Goal: Transaction & Acquisition: Purchase product/service

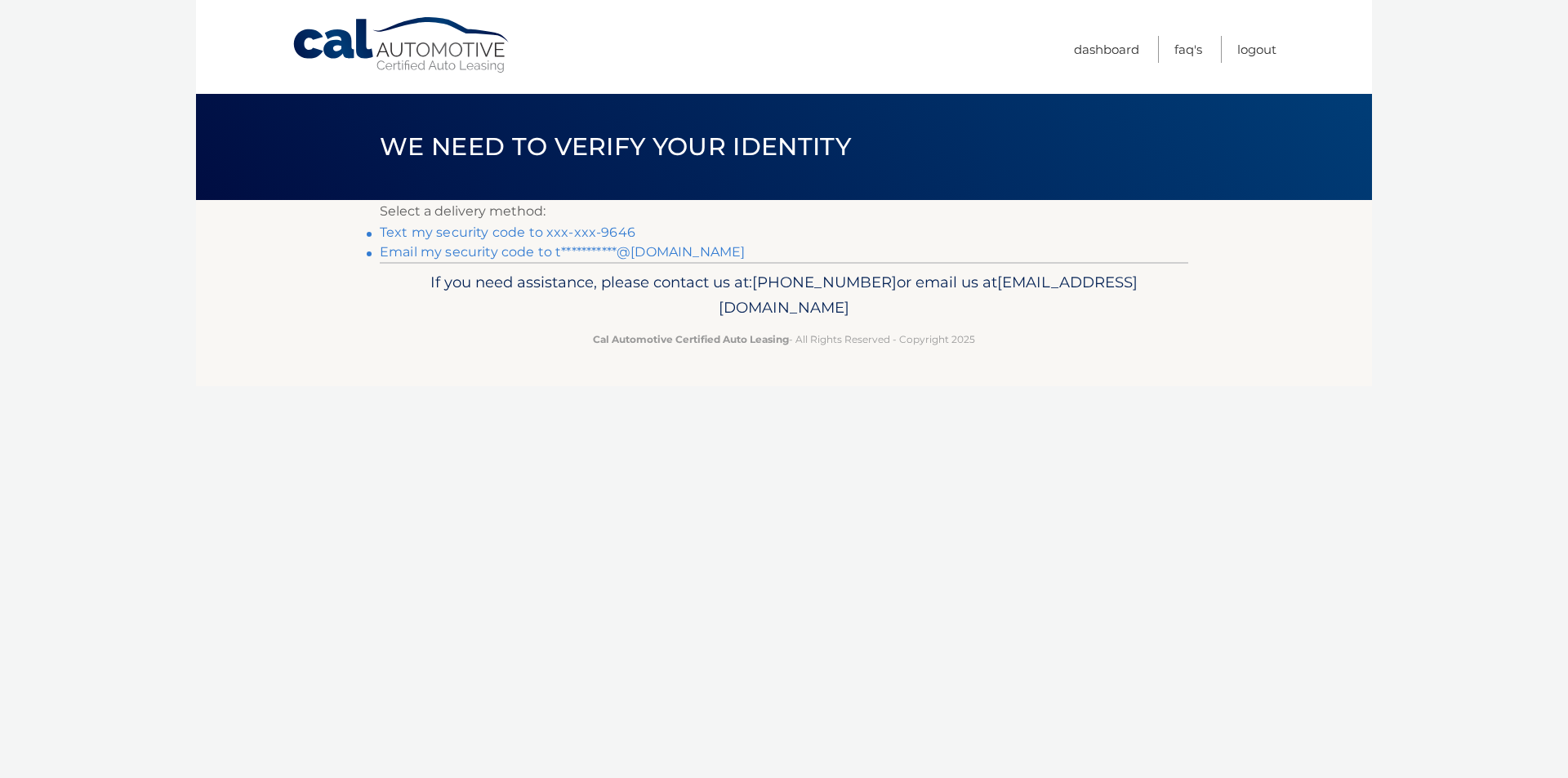
click at [611, 231] on link "Text my security code to xxx-xxx-9646" at bounding box center [507, 233] width 256 height 16
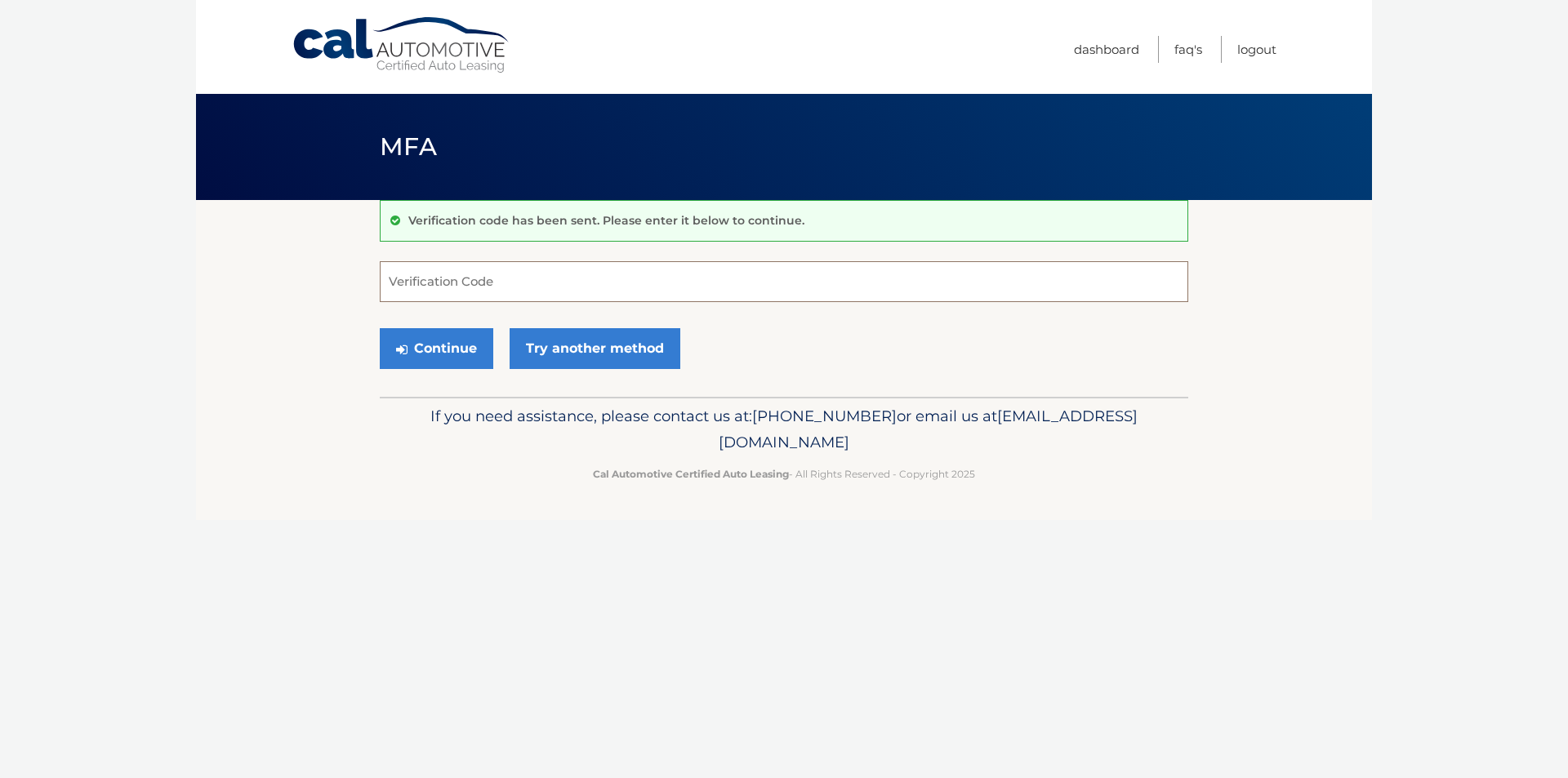
click at [502, 283] on input "Verification Code" at bounding box center [784, 281] width 809 height 41
type input "35545"
click at [379, 328] on button "Continue" at bounding box center [435, 348] width 113 height 41
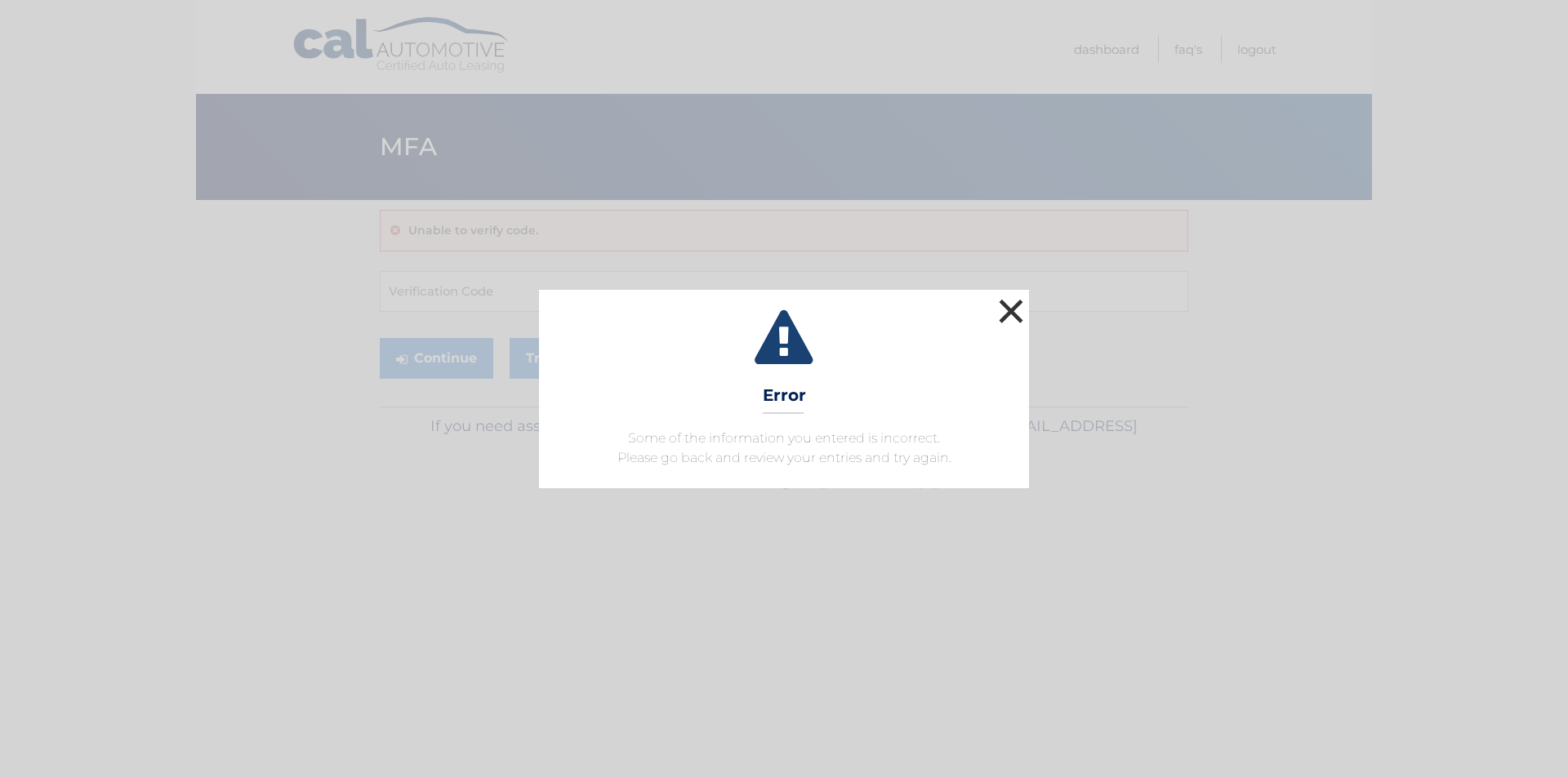
click at [1011, 313] on button "×" at bounding box center [1010, 311] width 33 height 33
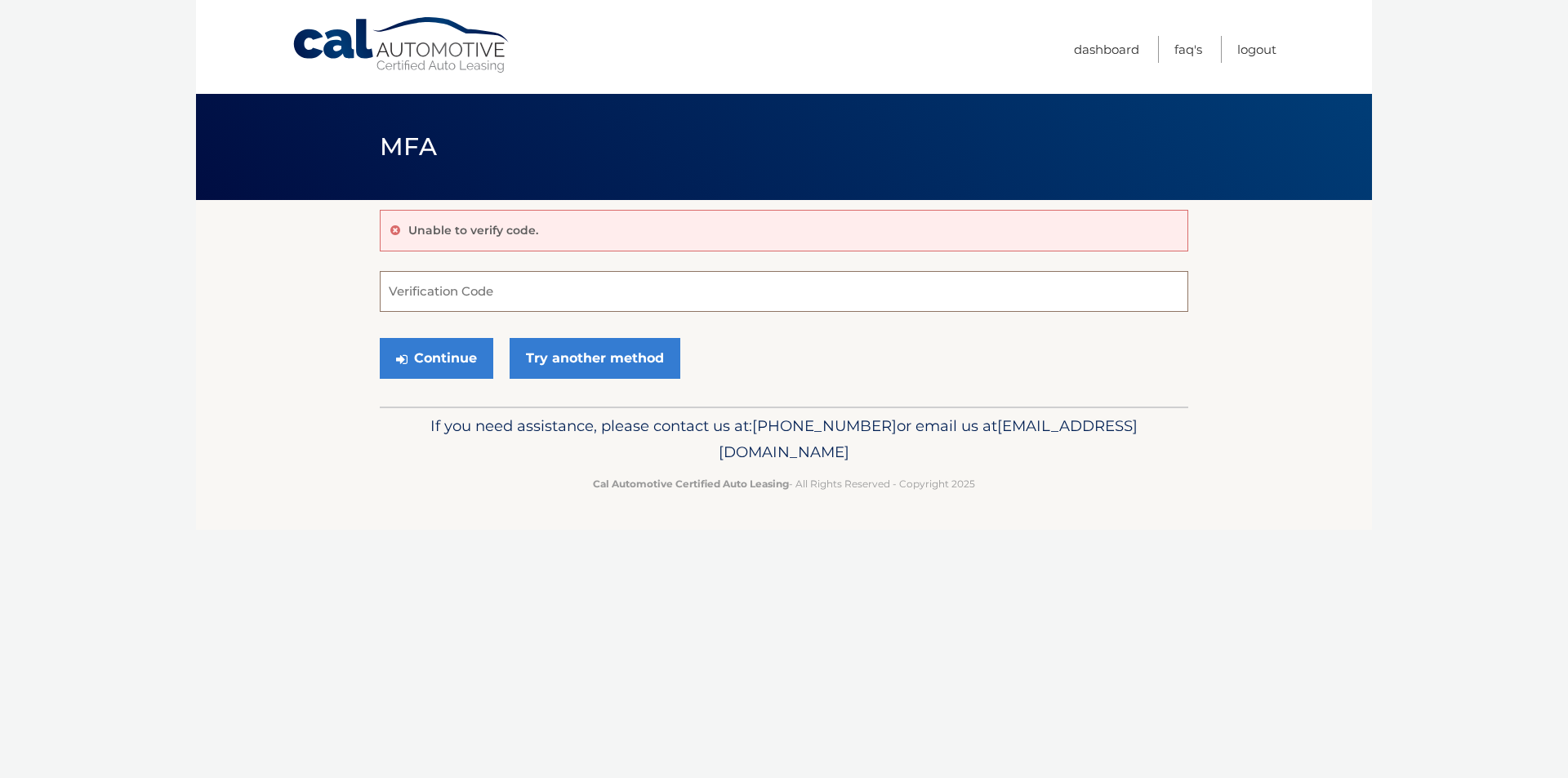
click at [470, 290] on input "Verification Code" at bounding box center [784, 292] width 809 height 41
type input "345545"
click at [444, 357] on button "Continue" at bounding box center [435, 359] width 113 height 41
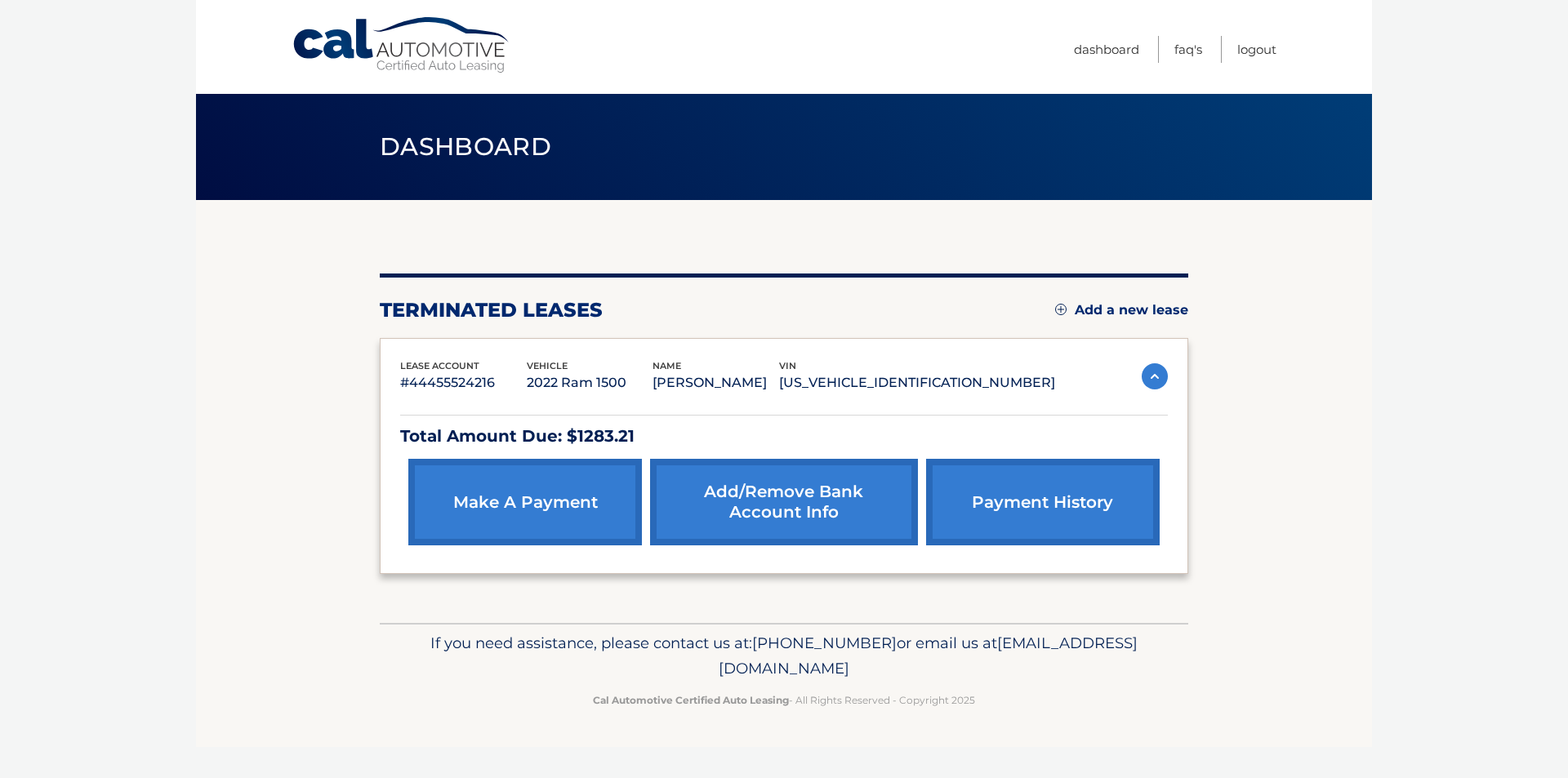
click at [556, 527] on link "make a payment" at bounding box center [525, 502] width 234 height 86
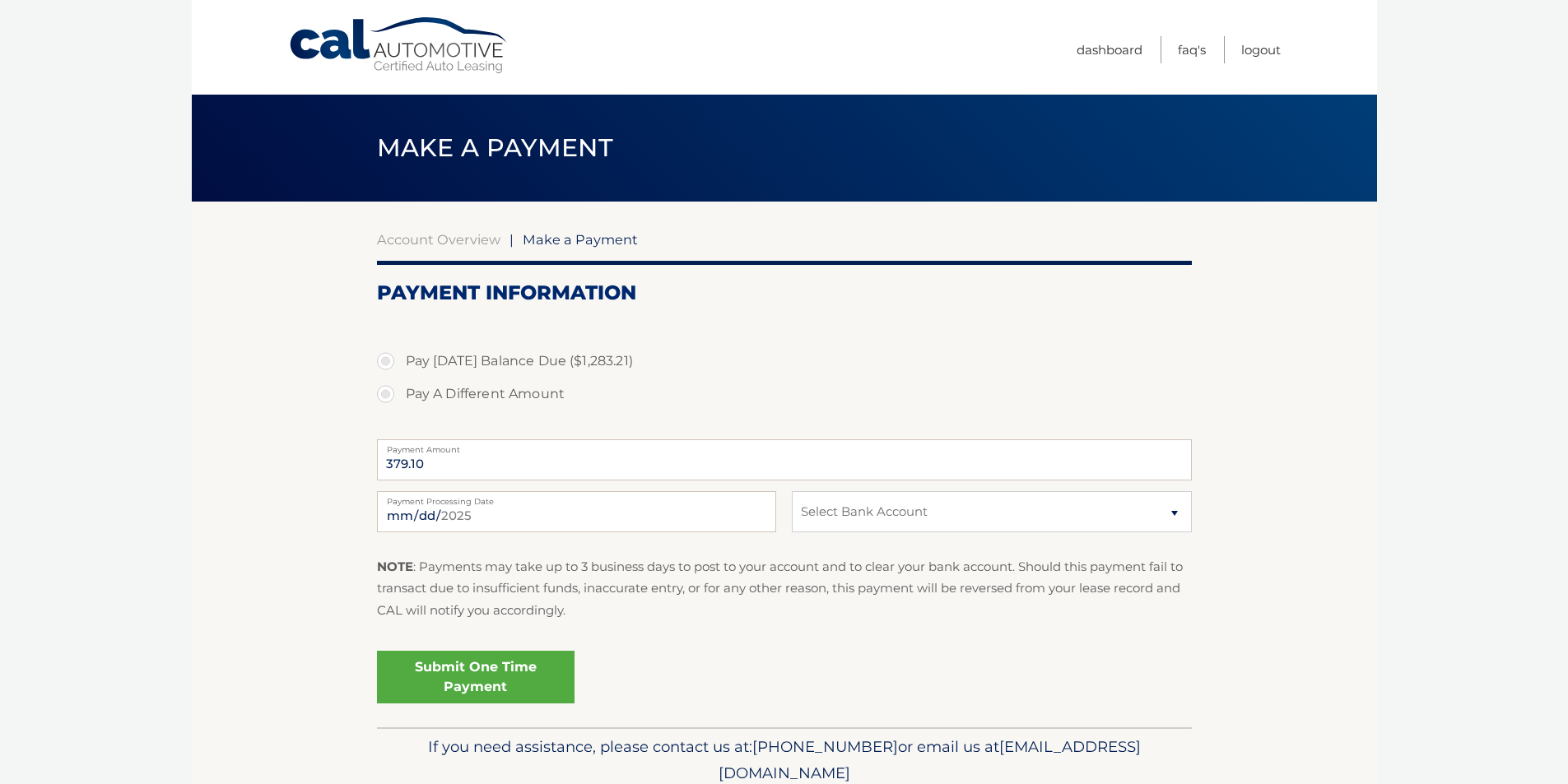
click at [387, 398] on label "Pay A Different Amount" at bounding box center [785, 394] width 815 height 33
click at [387, 398] on input "Pay A Different Amount" at bounding box center [391, 390] width 17 height 26
radio input "true"
click at [472, 456] on input "Payment Amount" at bounding box center [785, 460] width 815 height 41
type input "300.00"
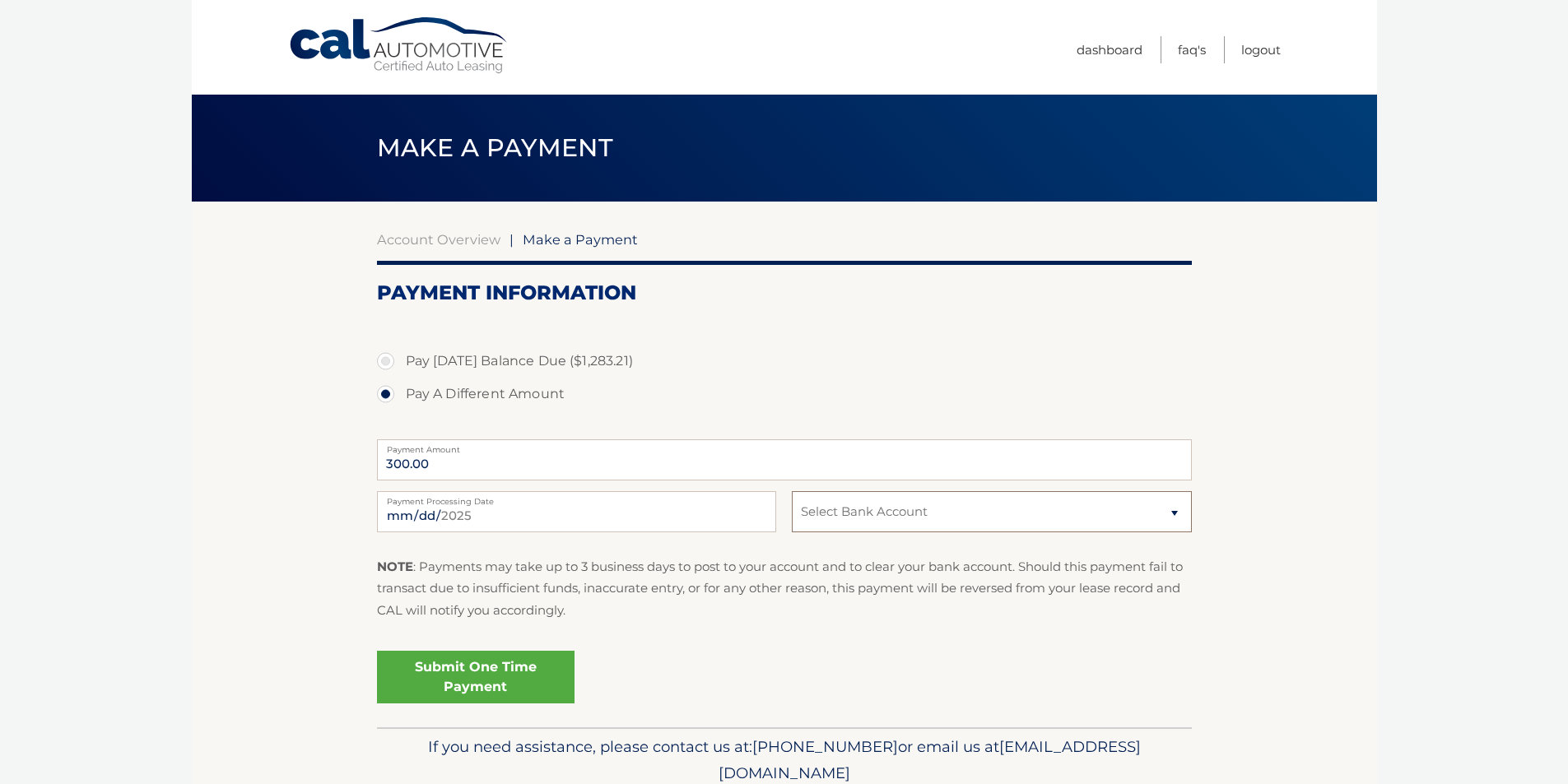
click at [876, 521] on select "Select Bank Account Checking WELLS FARGO BANK *****8456 Checking BANK OF AMERIC…" at bounding box center [991, 512] width 399 height 41
select select "MzRjZjgwYmQtODQ2Ny00NTQxLWFhMzMtM2M2MTZmZmQ2ZmY2"
click at [792, 492] on select "Select Bank Account Checking WELLS FARGO BANK *****8456 Checking BANK OF AMERIC…" at bounding box center [991, 512] width 399 height 41
click at [513, 682] on link "Submit One Time Payment" at bounding box center [476, 677] width 197 height 53
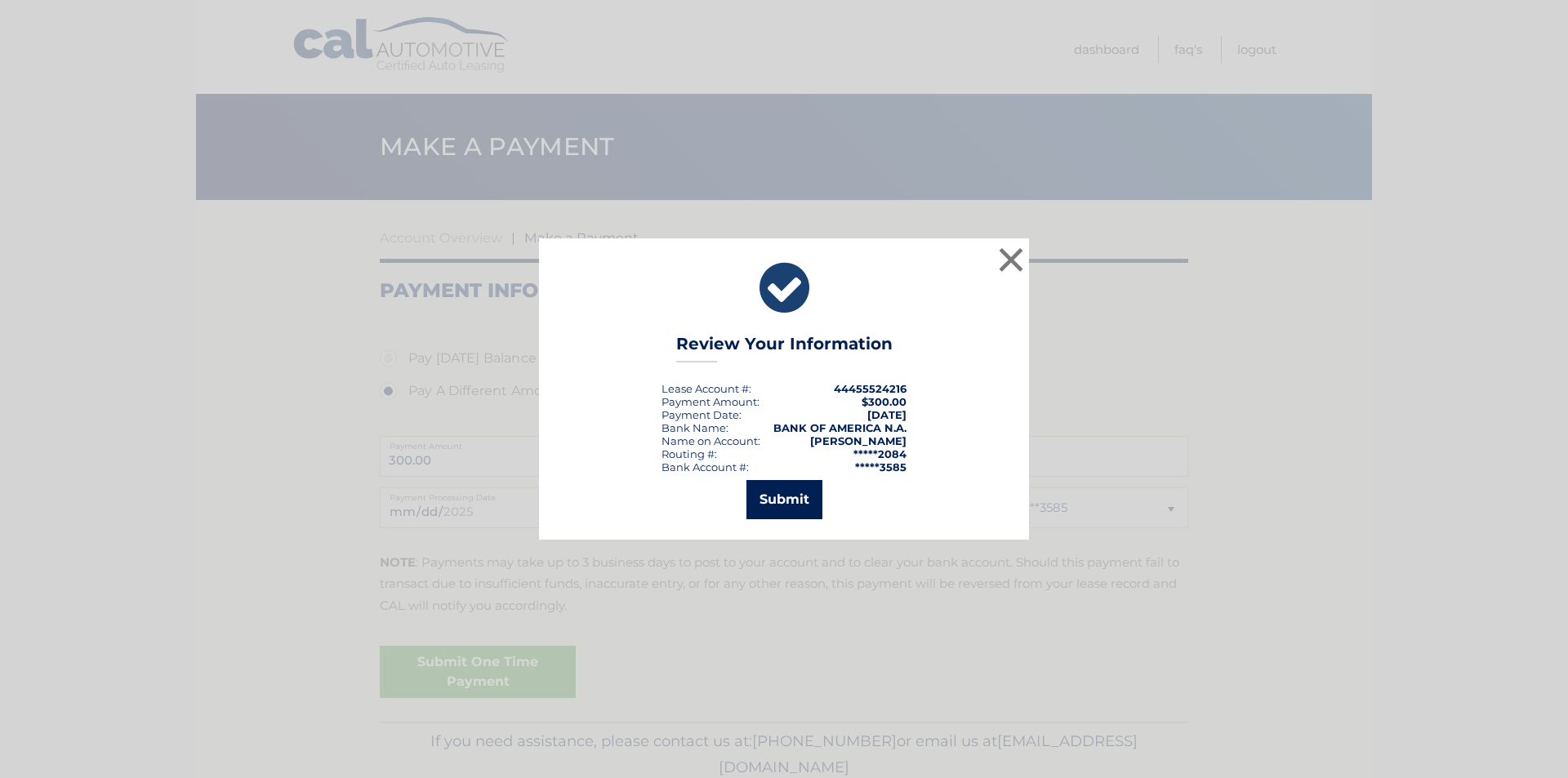
click at [789, 504] on button "Submit" at bounding box center [784, 500] width 76 height 39
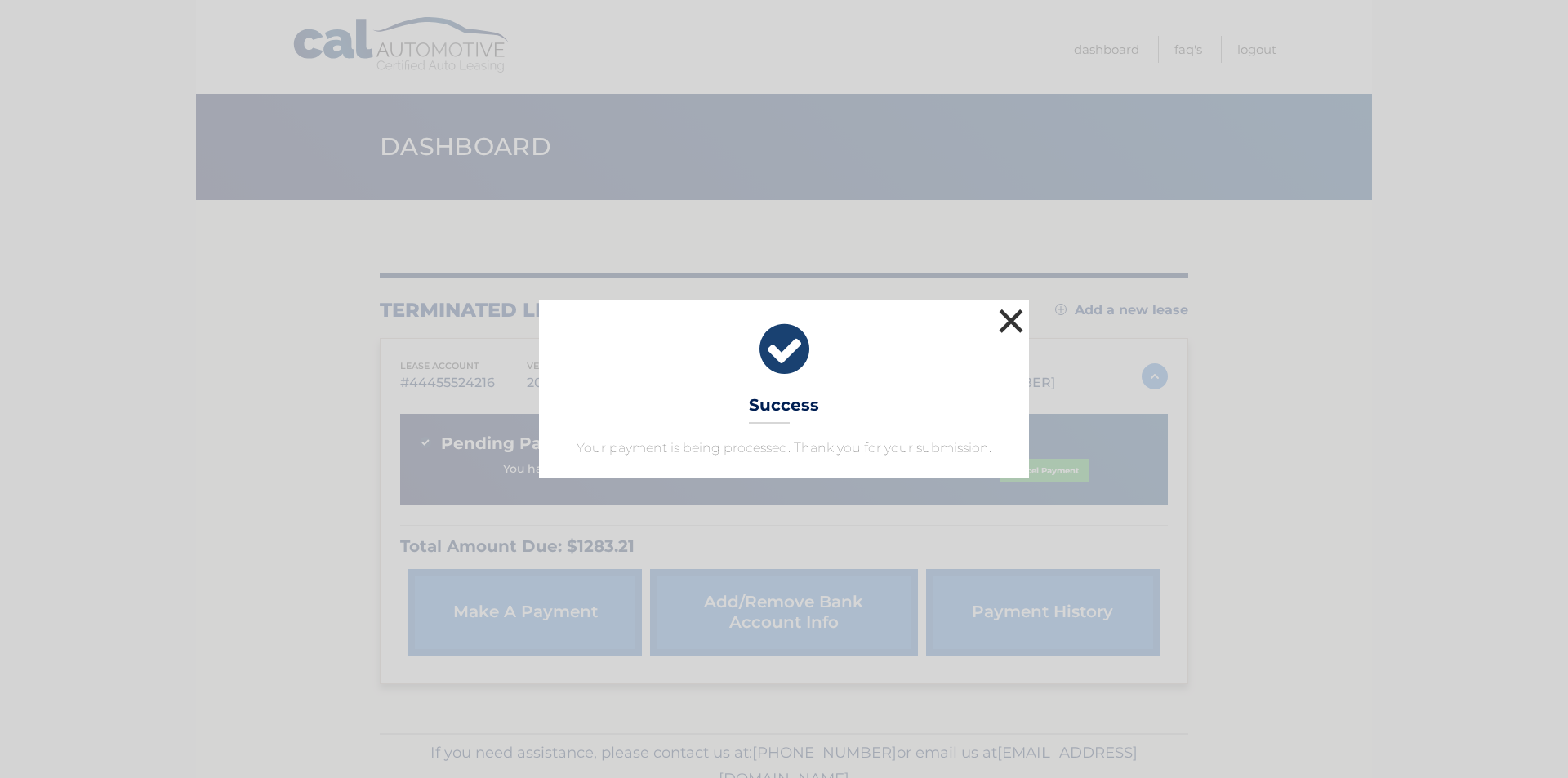
click at [1002, 317] on button "×" at bounding box center [1010, 321] width 33 height 33
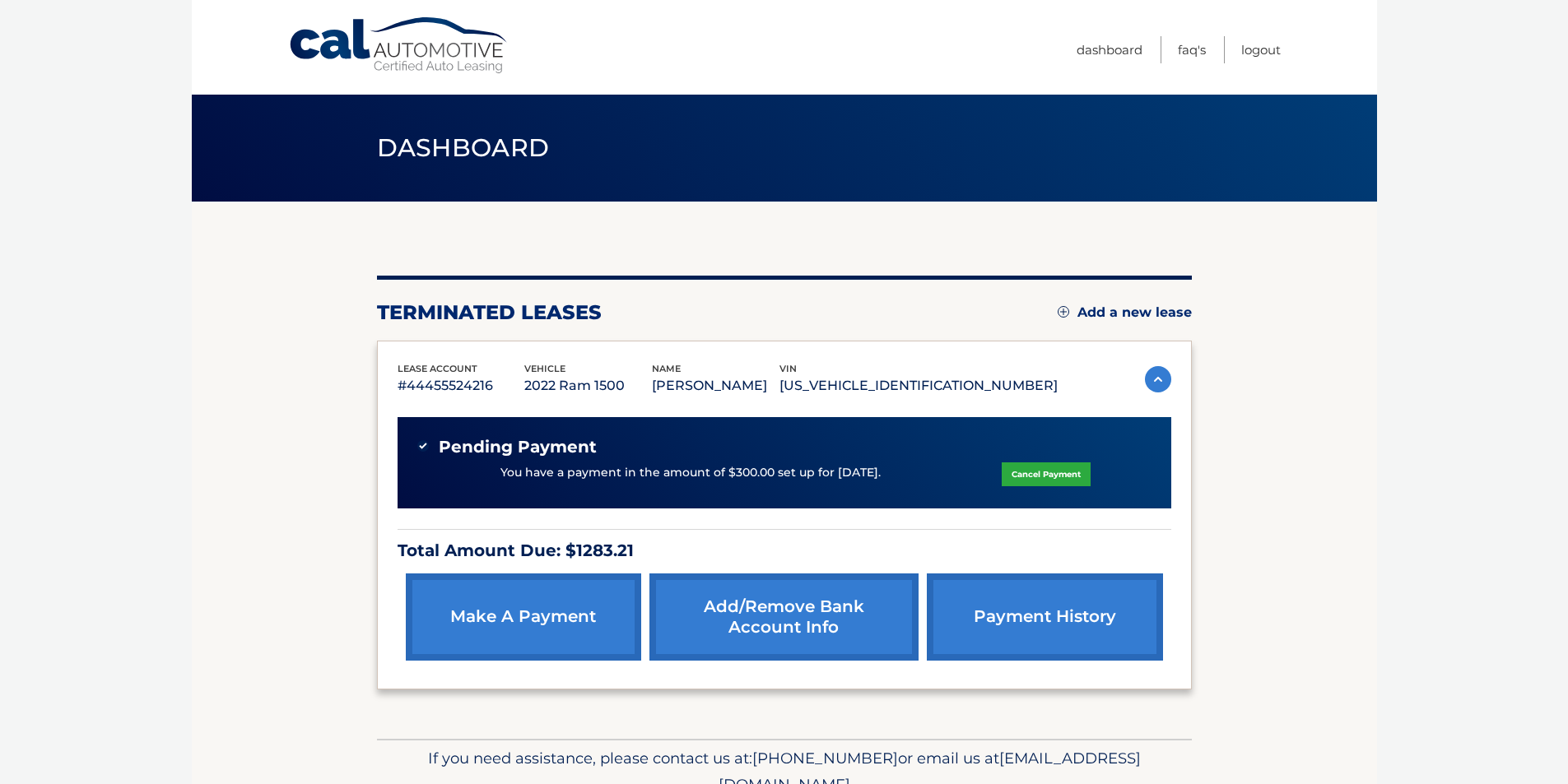
click at [553, 628] on link "make a payment" at bounding box center [523, 617] width 236 height 87
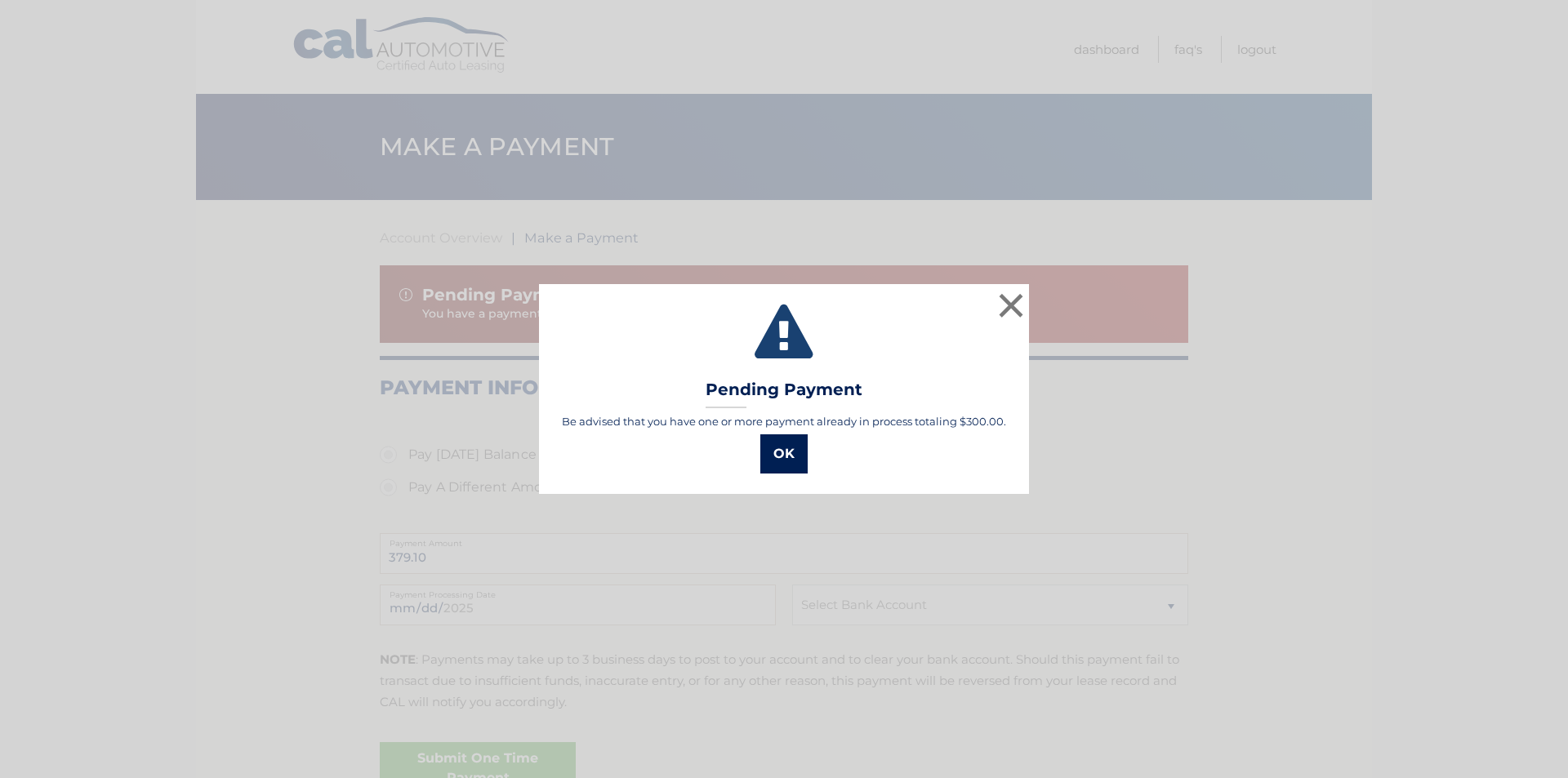
click at [782, 457] on button "OK" at bounding box center [784, 454] width 48 height 39
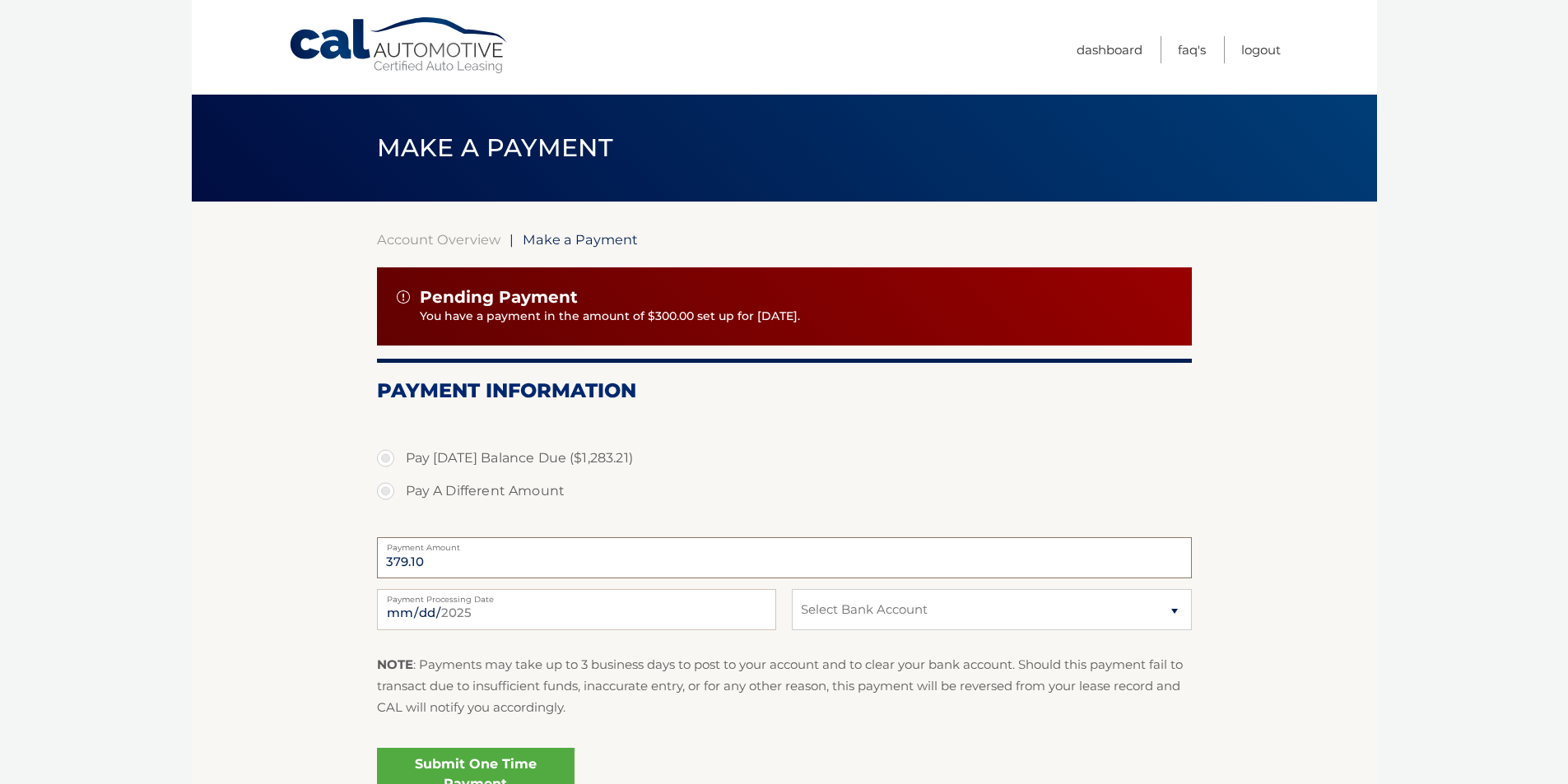
drag, startPoint x: 441, startPoint y: 569, endPoint x: 327, endPoint y: 570, distance: 114.0
click at [328, 570] on section "Account Overview | Make a Payment Pending Payment You have a payment in the amo…" at bounding box center [784, 512] width 1185 height 623
click at [382, 493] on label "Pay A Different Amount" at bounding box center [785, 492] width 815 height 33
click at [383, 493] on input "Pay A Different Amount" at bounding box center [391, 488] width 17 height 26
radio input "true"
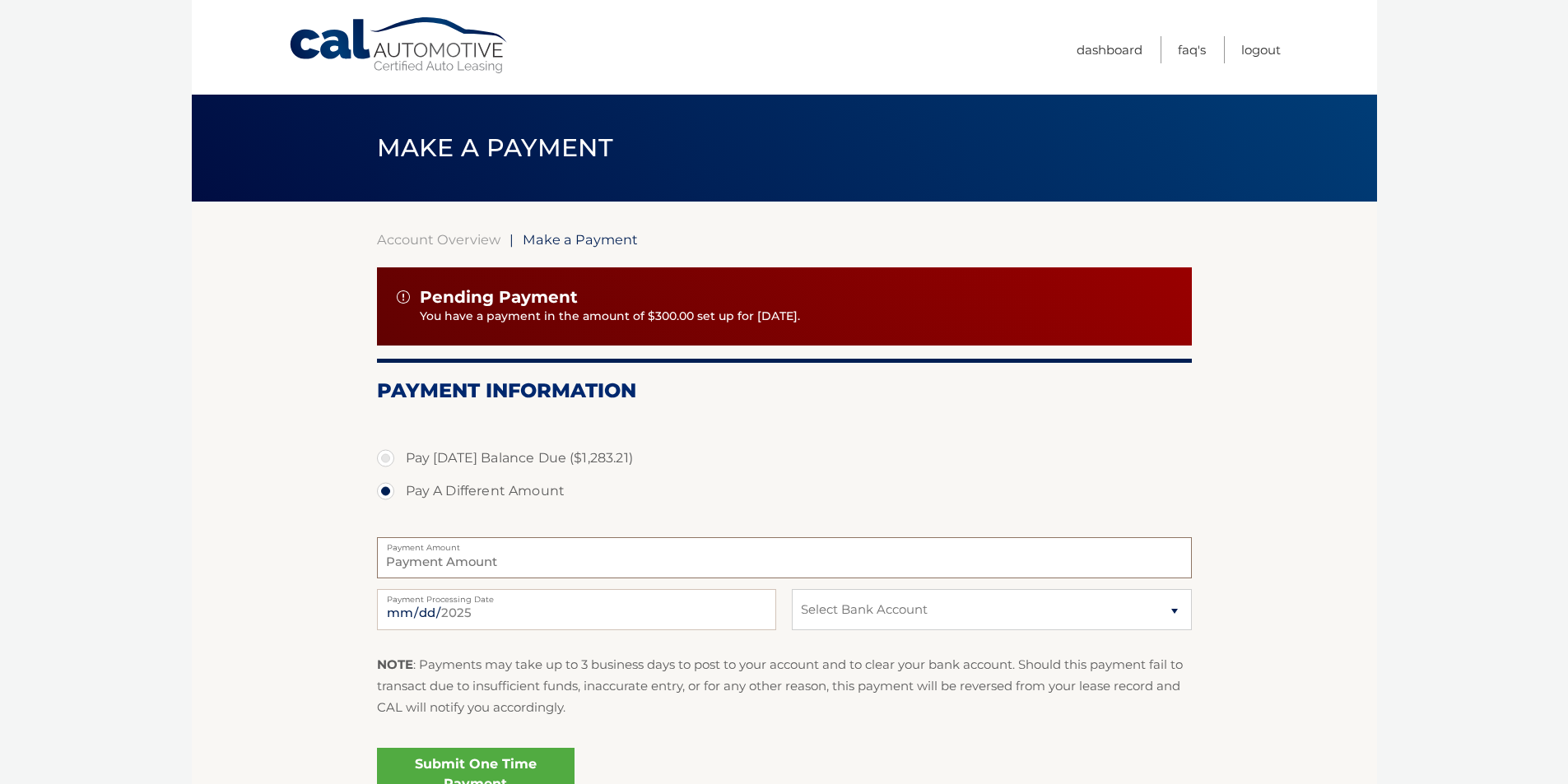
click at [429, 568] on input "Payment Amount" at bounding box center [785, 558] width 815 height 41
type input "400.00"
click at [539, 608] on input "[DATE]" at bounding box center [577, 610] width 399 height 41
click at [465, 559] on input "400.00" at bounding box center [785, 558] width 815 height 41
click at [466, 601] on label "Payment Processing Date" at bounding box center [577, 595] width 399 height 13
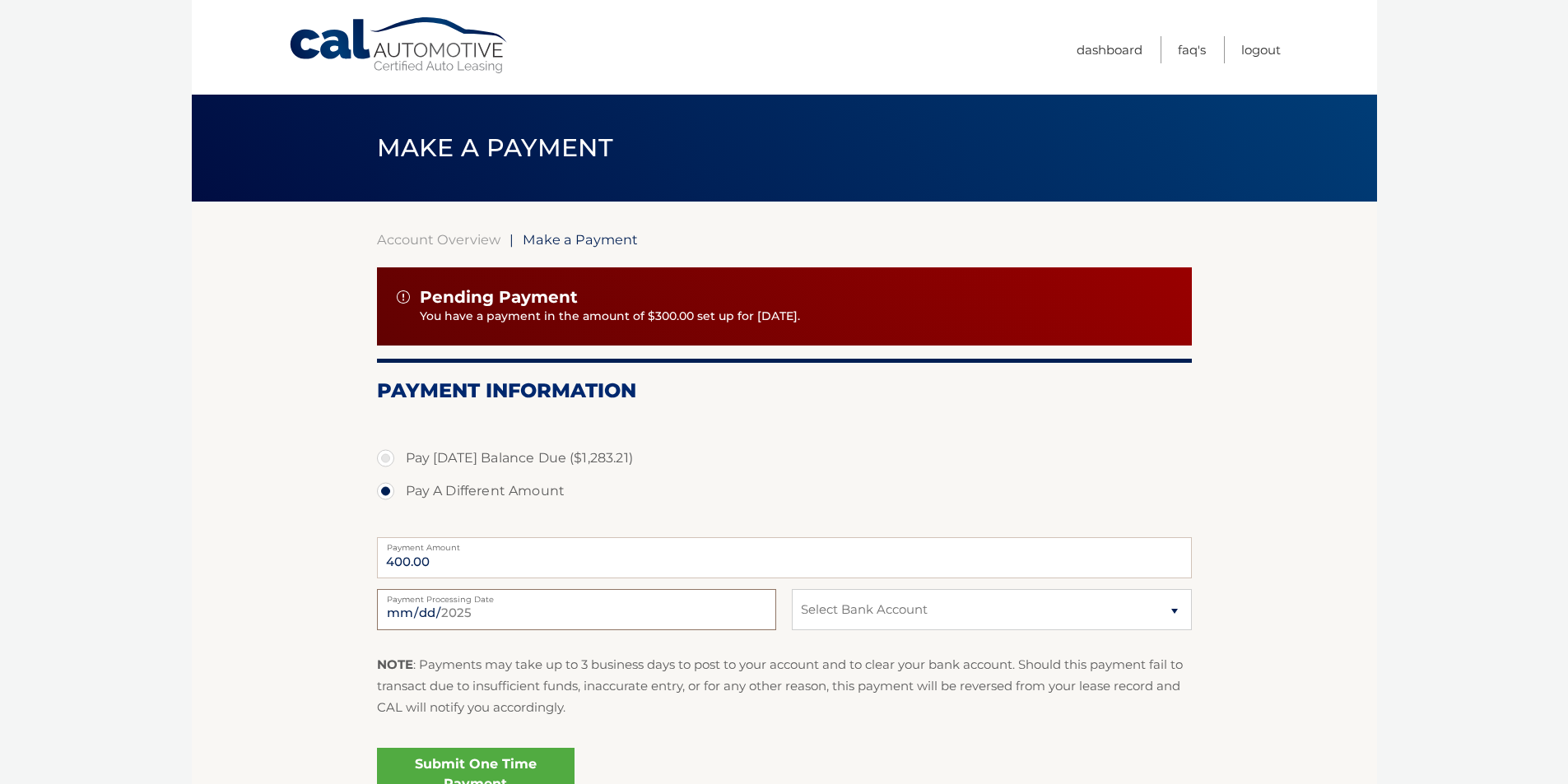
click at [466, 601] on input "2025-08-31" at bounding box center [577, 610] width 399 height 41
click at [474, 616] on input "2025-08-31" at bounding box center [577, 610] width 399 height 41
type input "2025-09-12"
click at [459, 565] on input "400.00" at bounding box center [785, 558] width 815 height 41
click at [806, 615] on select "Select Bank Account Checking WELLS FARGO BANK *****8456 Checking BANK OF AMERIC…" at bounding box center [991, 610] width 399 height 41
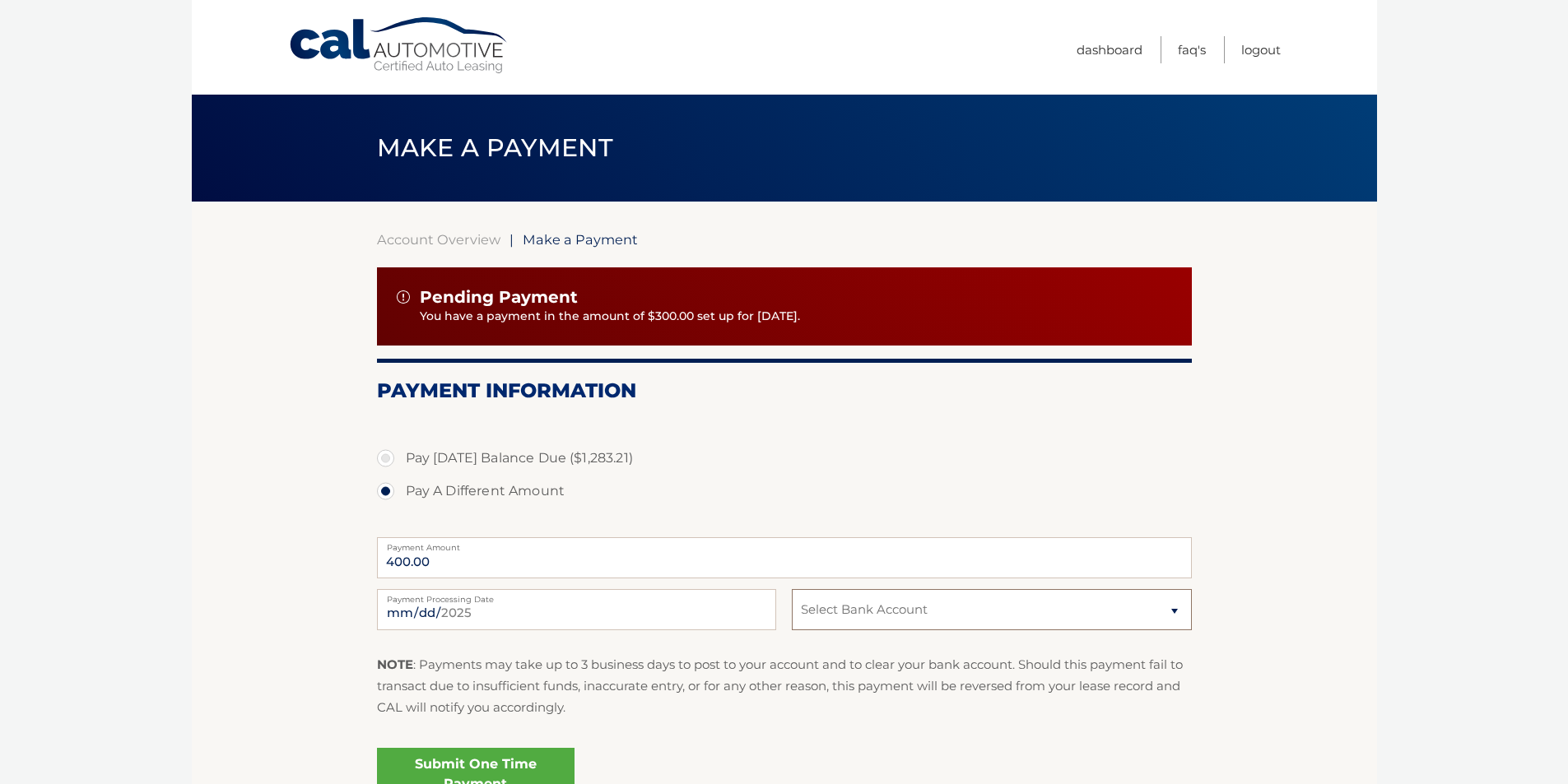
select select "MzRjZjgwYmQtODQ2Ny00NTQxLWFhMzMtM2M2MTZmZmQ2ZmY2"
click at [792, 589] on select "Select Bank Account Checking WELLS FARGO BANK *****8456 Checking BANK OF AMERIC…" at bounding box center [991, 610] width 399 height 41
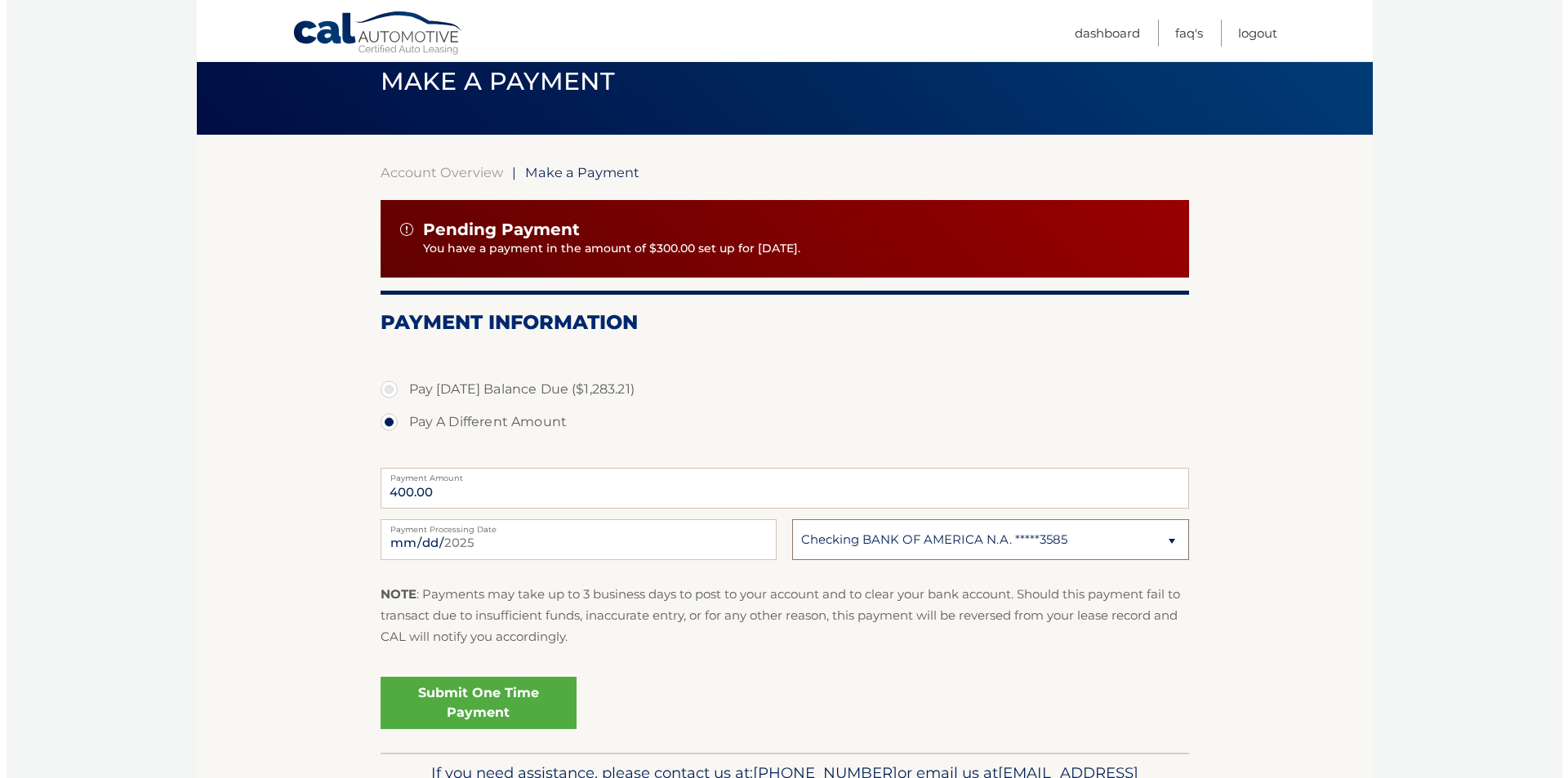
scroll to position [163, 0]
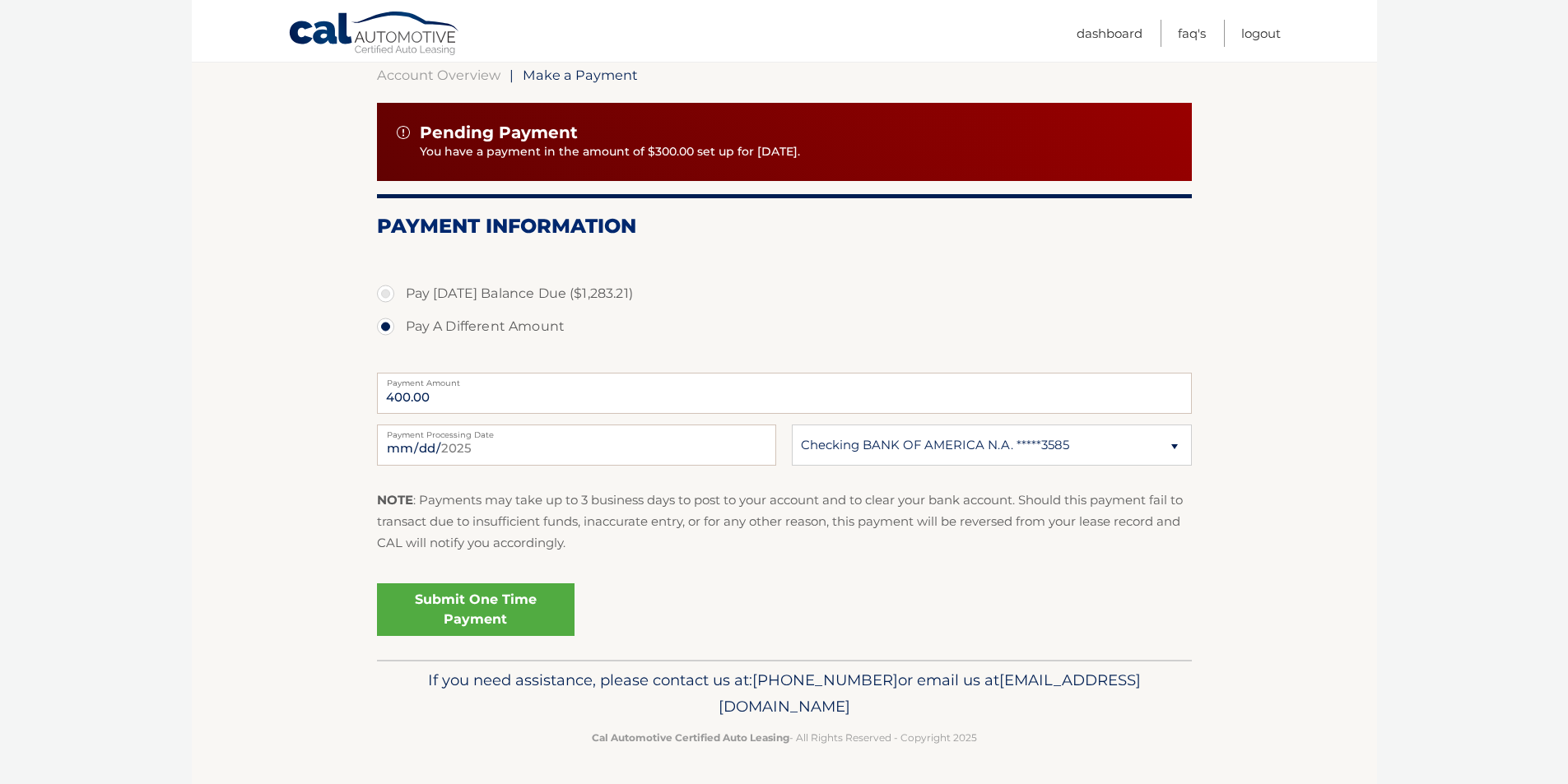
click at [508, 622] on link "Submit One Time Payment" at bounding box center [476, 610] width 197 height 53
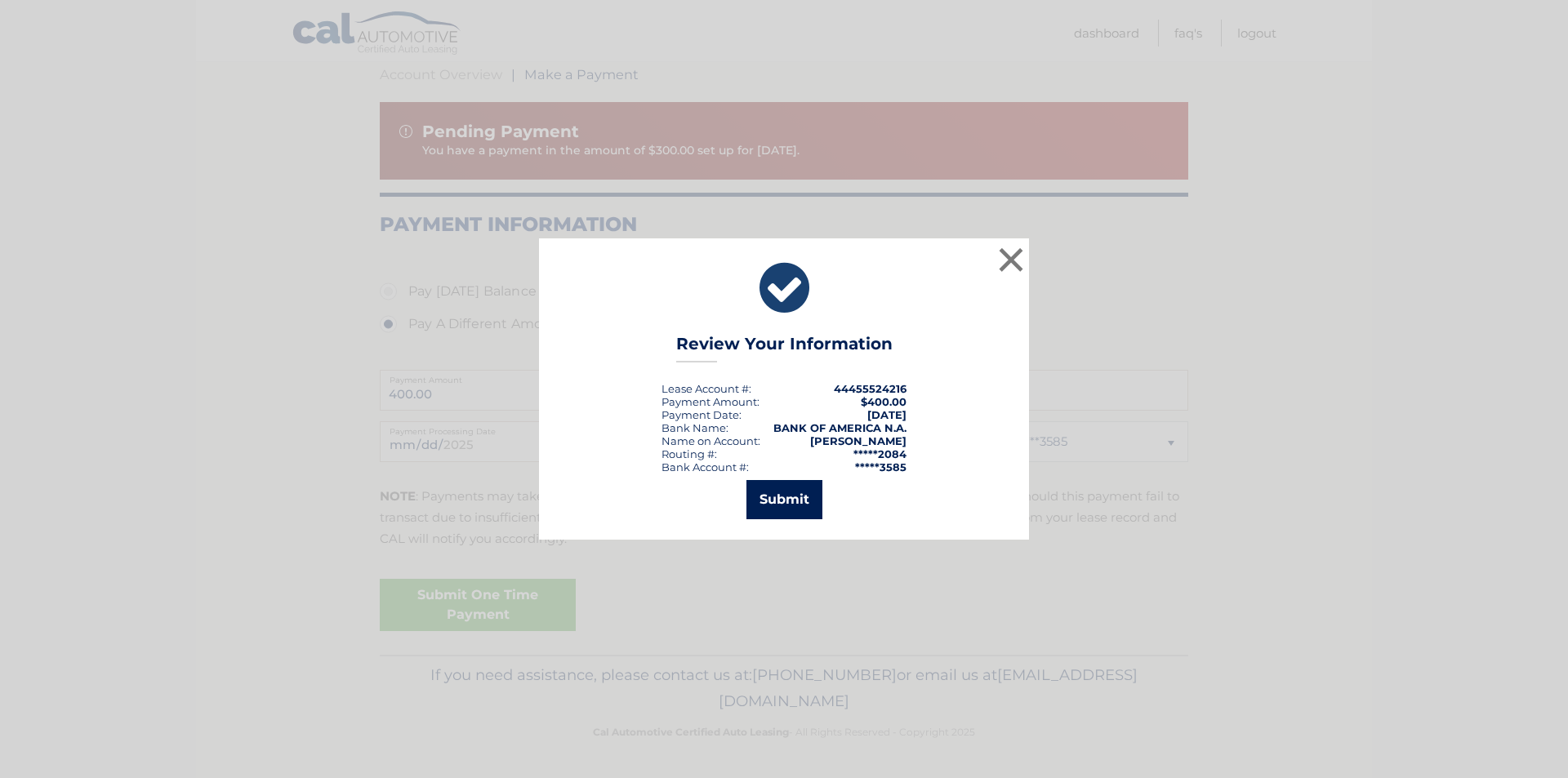
click at [778, 492] on button "Submit" at bounding box center [784, 500] width 76 height 39
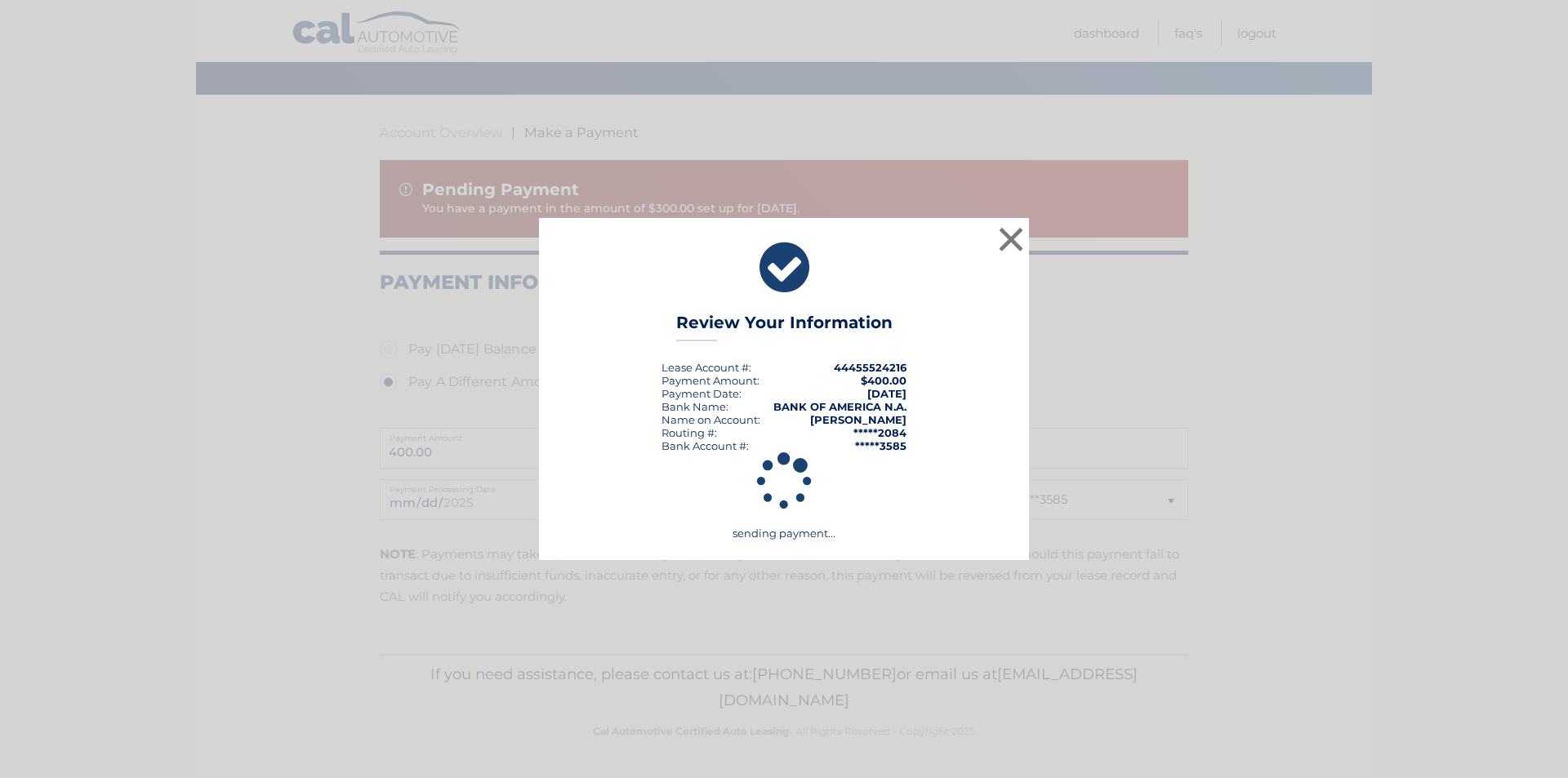
scroll to position [106, 0]
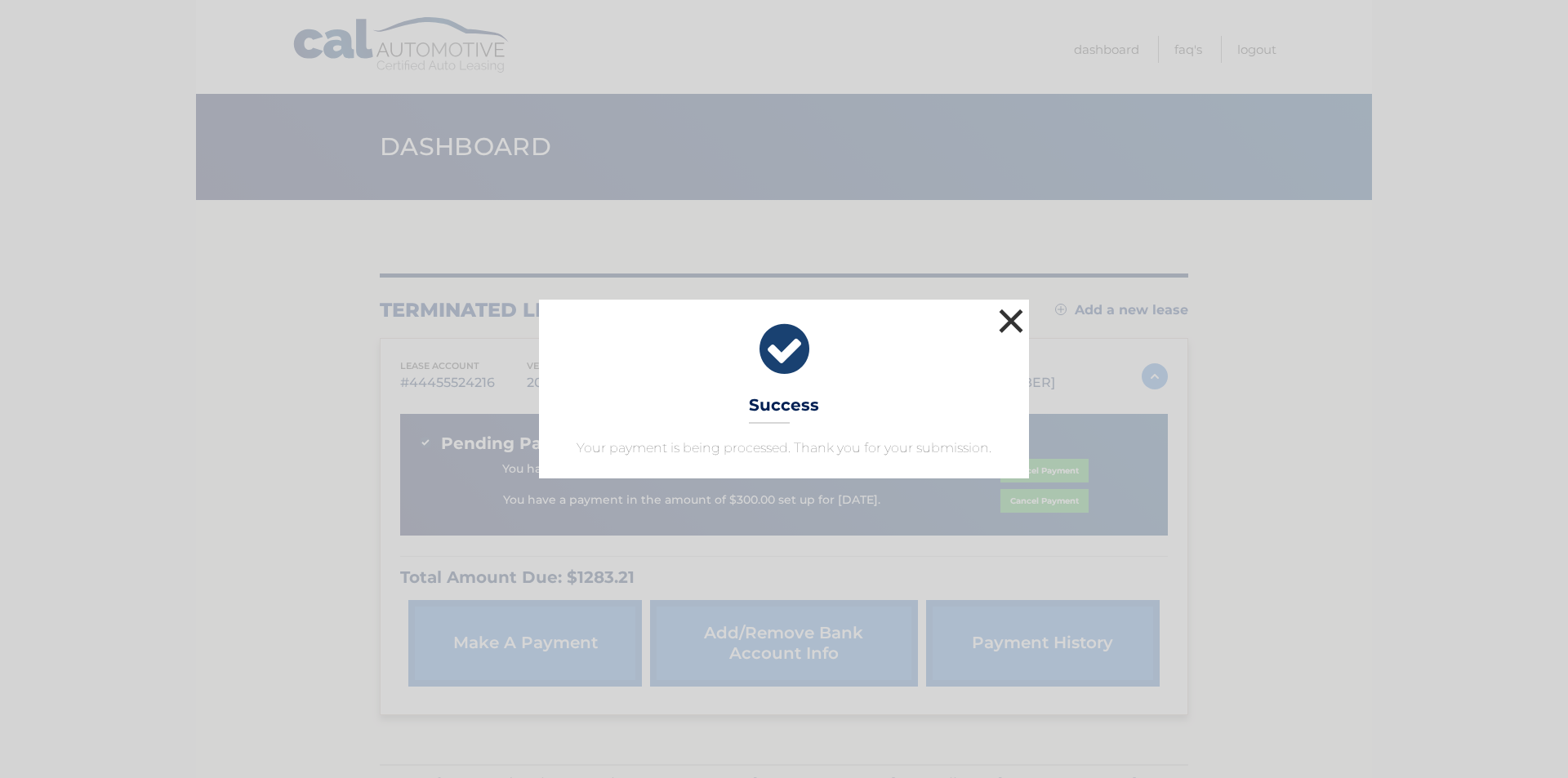
click at [1001, 333] on button "×" at bounding box center [1010, 321] width 33 height 33
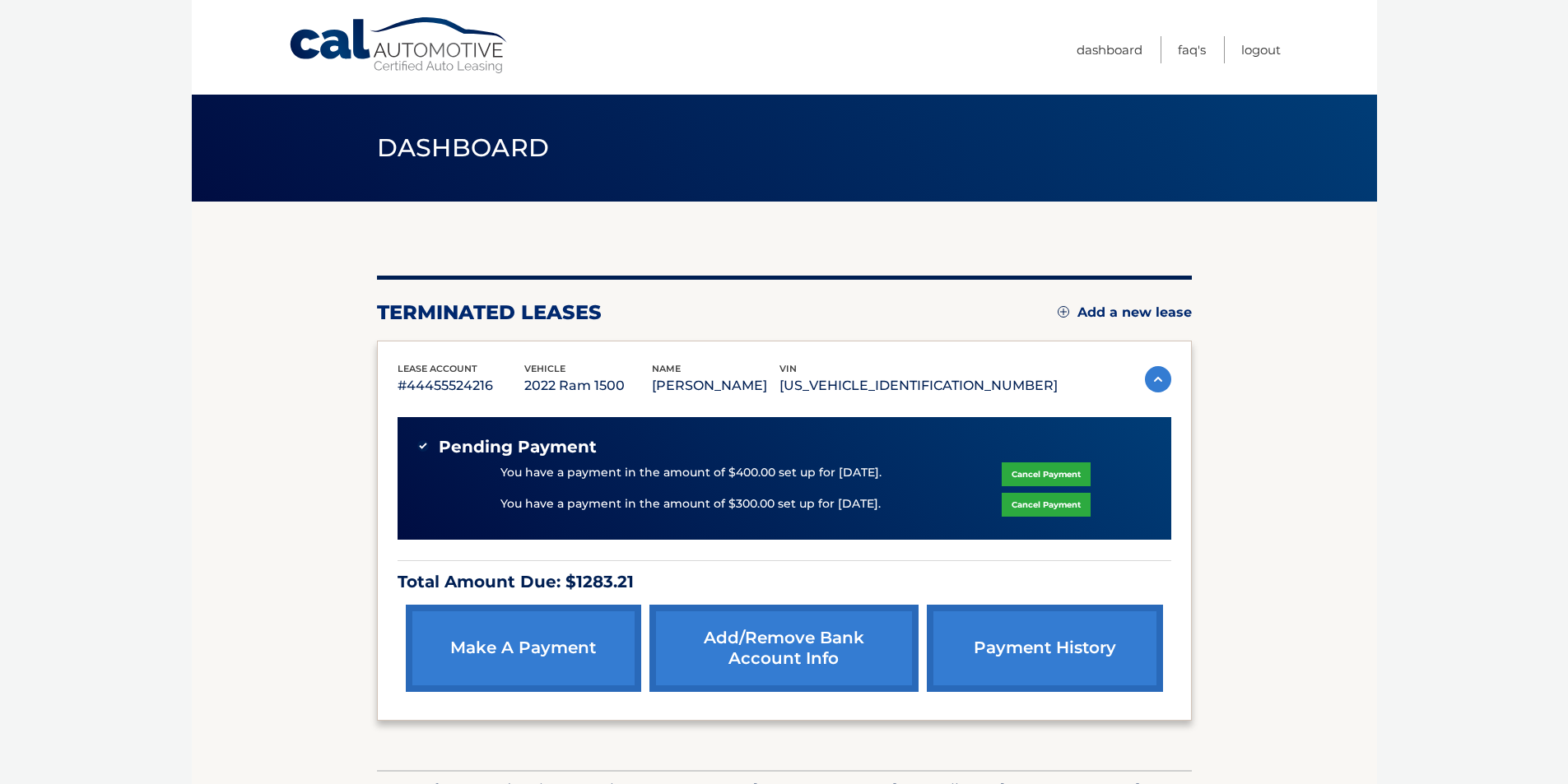
click at [498, 632] on link "make a payment" at bounding box center [523, 648] width 236 height 87
click at [501, 651] on link "make a payment" at bounding box center [523, 648] width 236 height 87
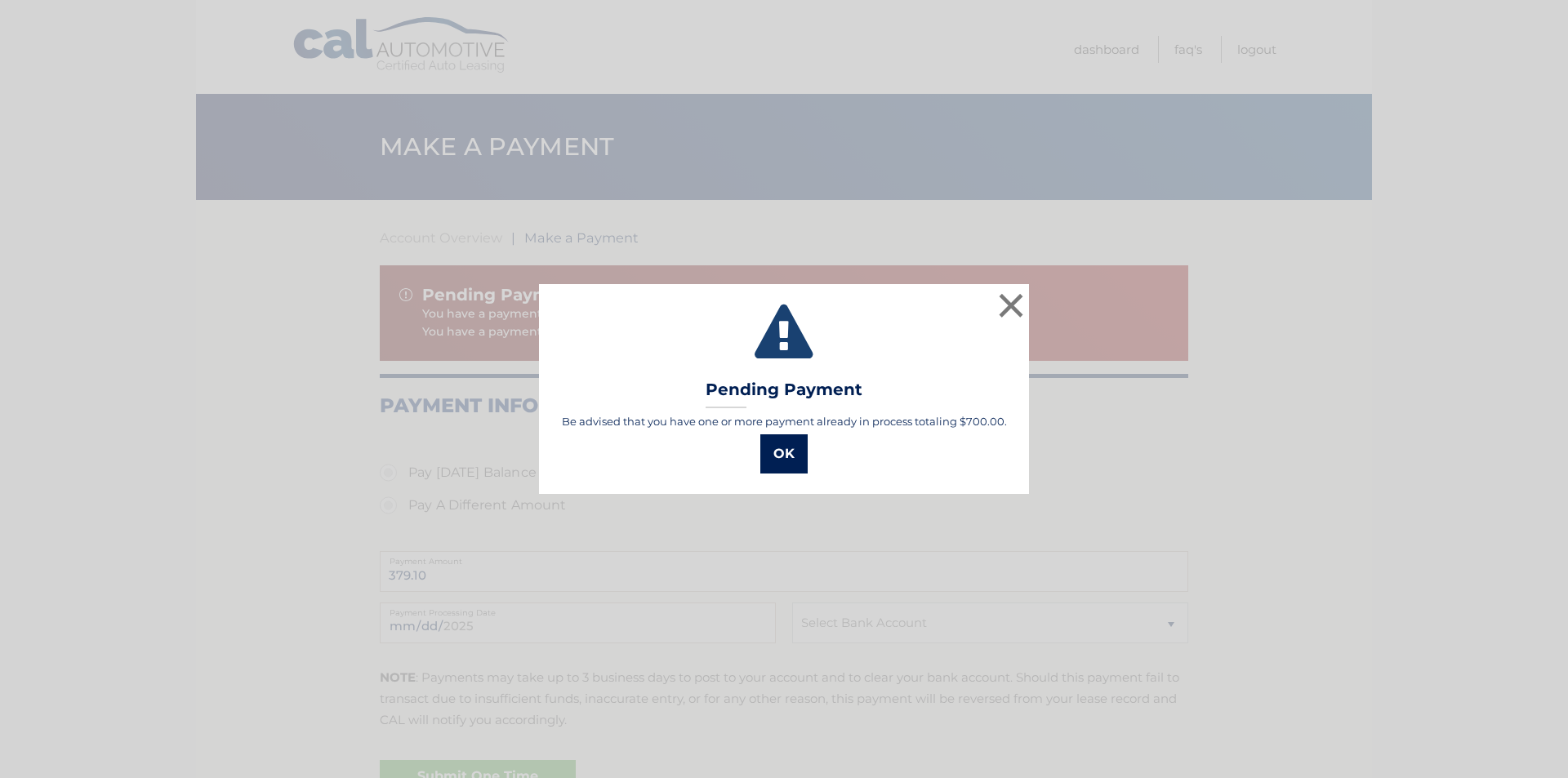
click at [793, 447] on button "OK" at bounding box center [784, 454] width 48 height 39
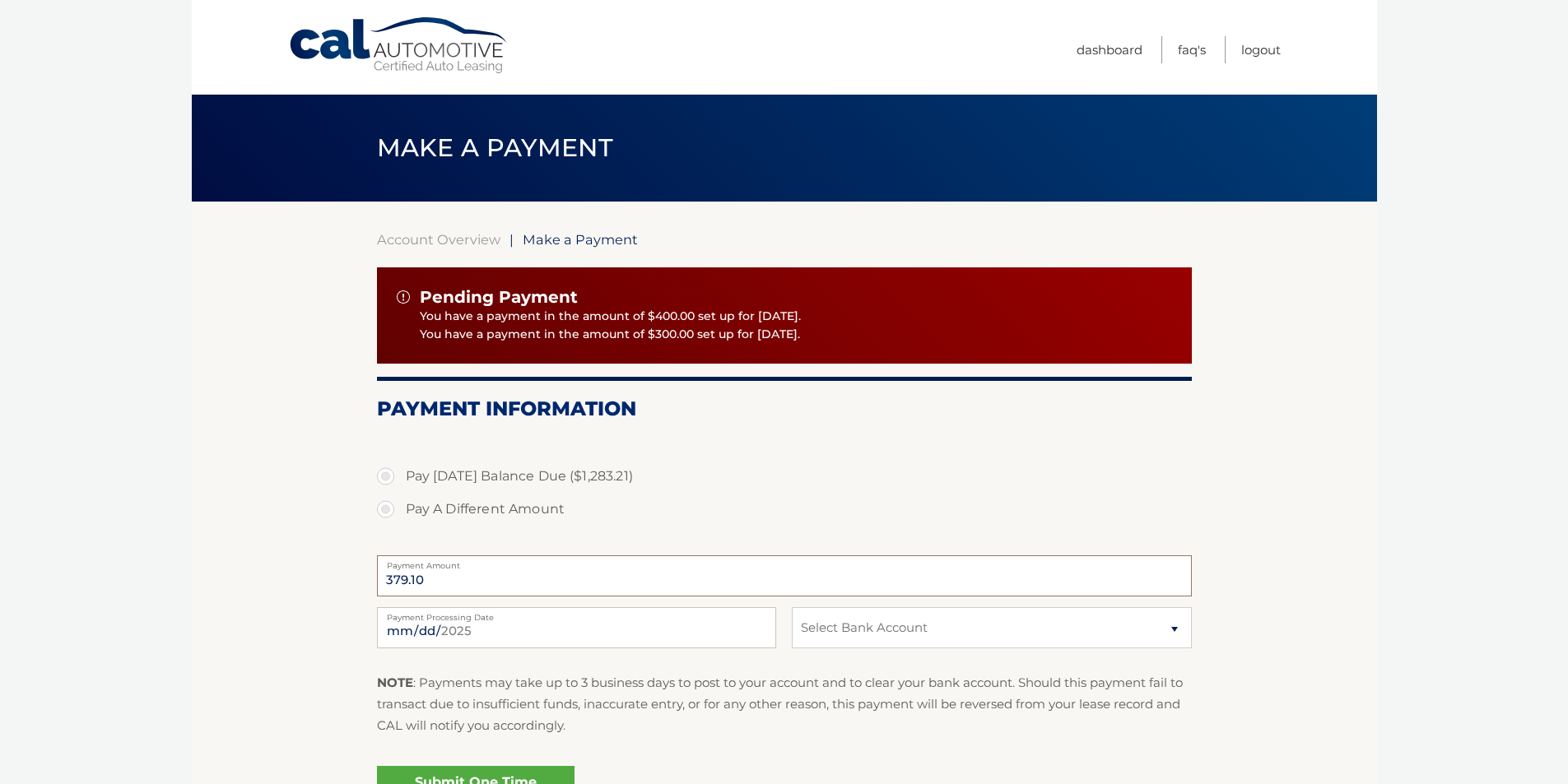
click at [501, 581] on input "379.10" at bounding box center [785, 576] width 815 height 41
click at [386, 508] on label "Pay A Different Amount" at bounding box center [785, 509] width 815 height 33
click at [386, 508] on input "Pay A Different Amount" at bounding box center [391, 505] width 17 height 26
radio input "true"
click at [441, 590] on input "Payment Amount" at bounding box center [785, 576] width 815 height 41
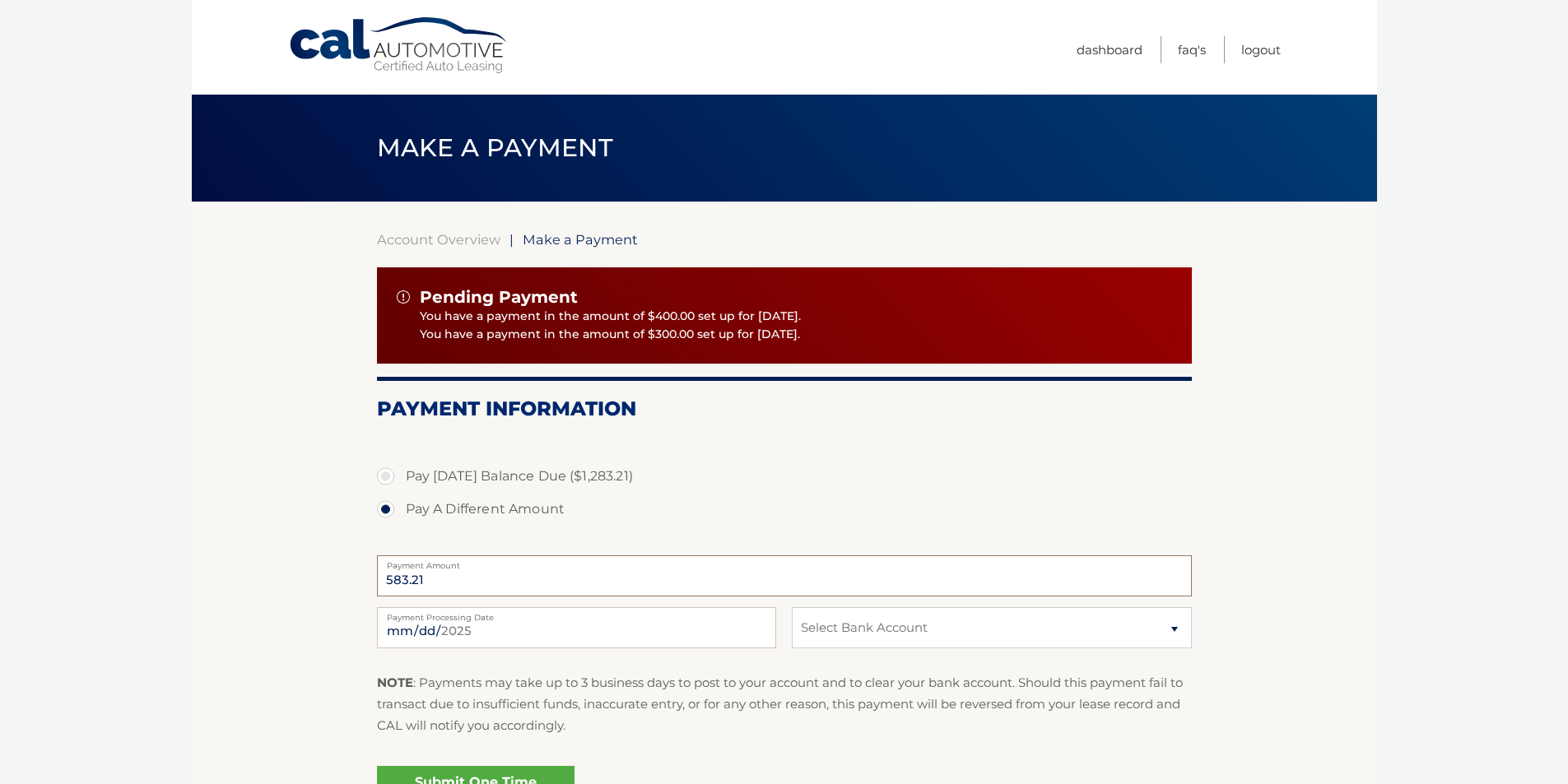
type input "583.21"
click at [840, 634] on select "Select Bank Account Checking WELLS FARGO BANK *****8456 Checking BANK OF AMERIC…" at bounding box center [991, 628] width 399 height 41
select select "MzRjZjgwYmQtODQ2Ny00NTQxLWFhMzMtM2M2MTZmZmQ2ZmY2"
click at [792, 607] on select "Select Bank Account Checking WELLS FARGO BANK *****8456 Checking BANK OF AMERIC…" at bounding box center [991, 628] width 399 height 41
click at [521, 640] on input "2025-08-23" at bounding box center [577, 628] width 399 height 41
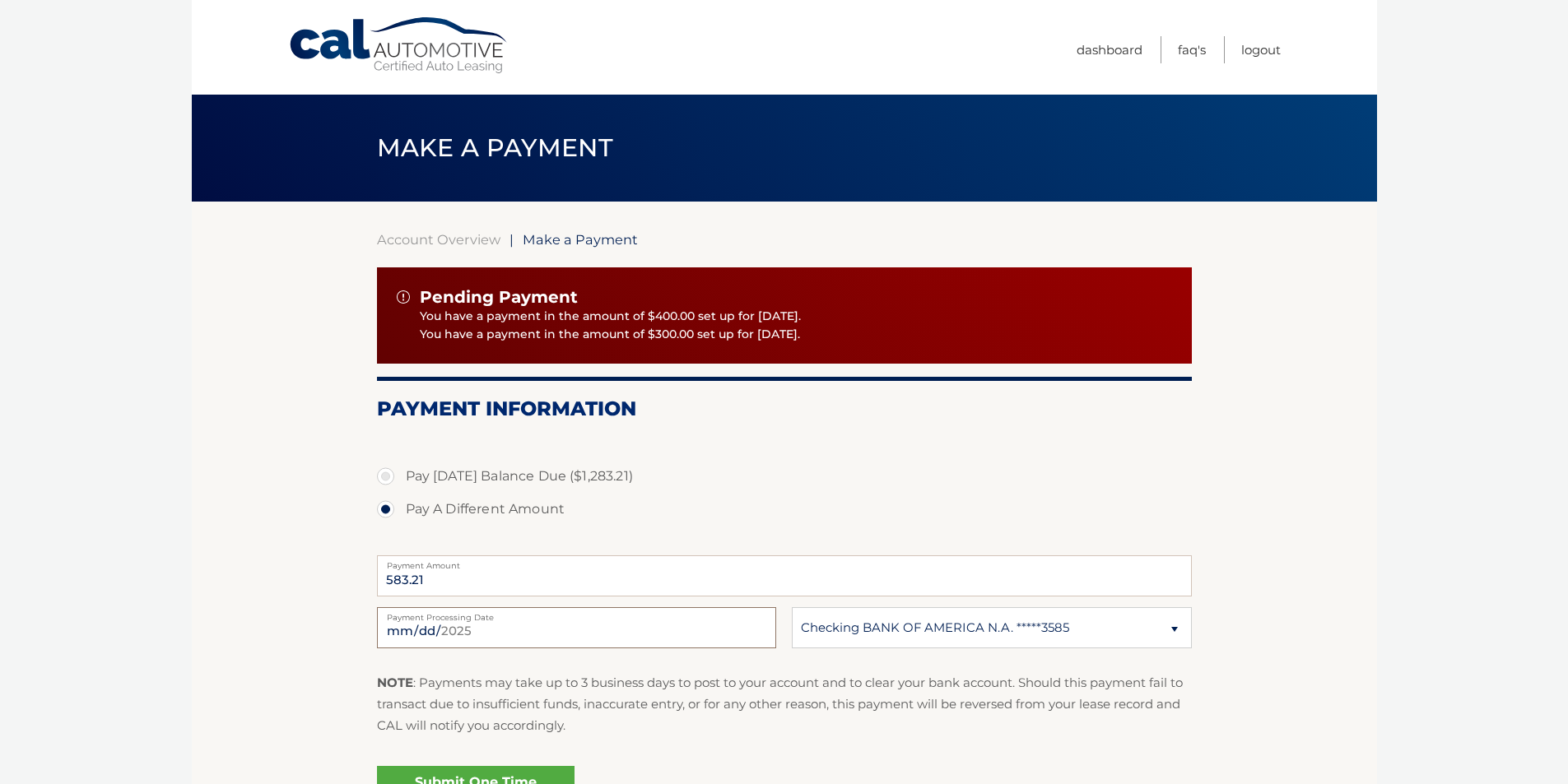
type input "2025-09-26"
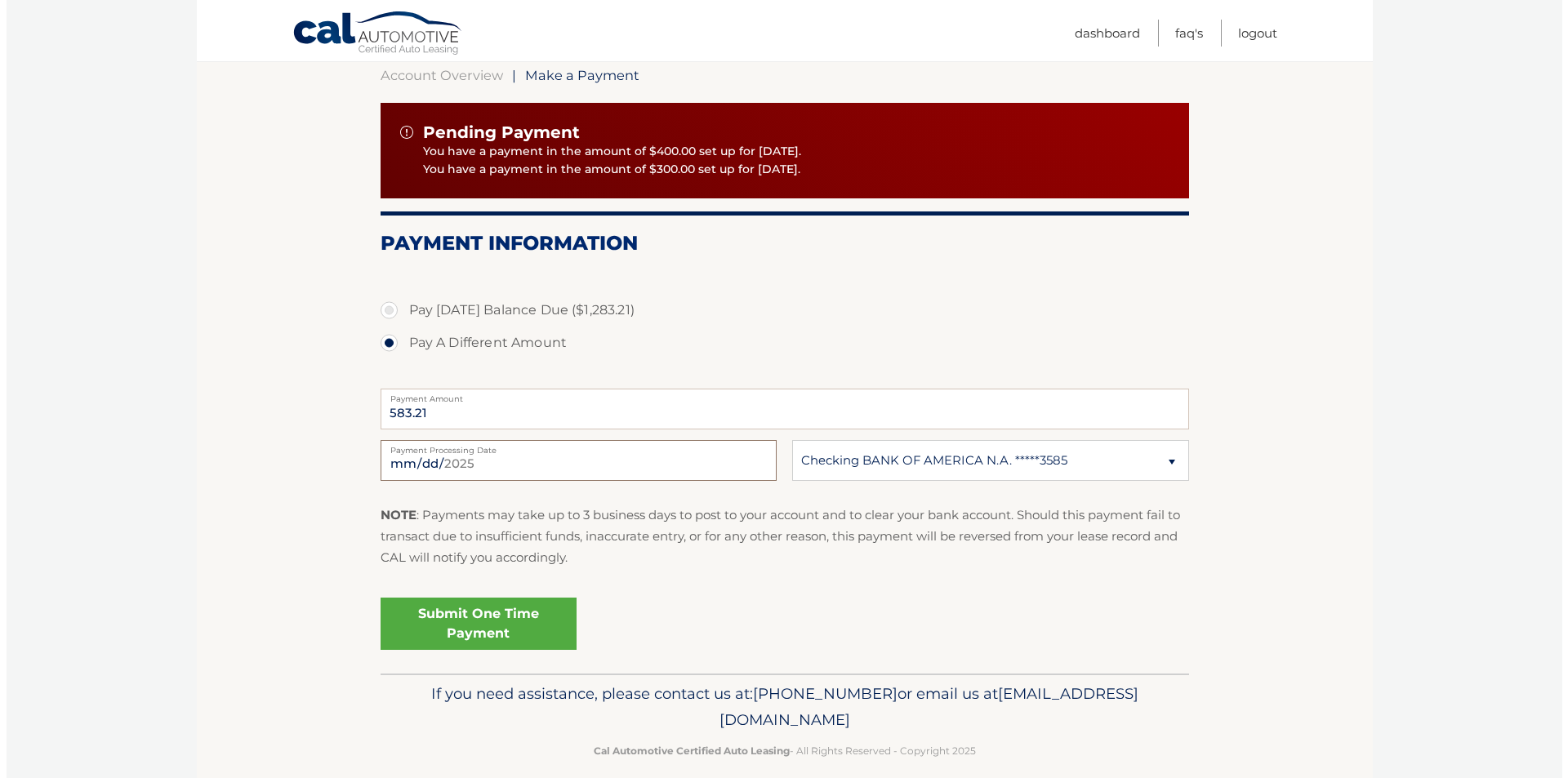
scroll to position [163, 0]
click at [492, 630] on link "Submit One Time Payment" at bounding box center [472, 623] width 196 height 52
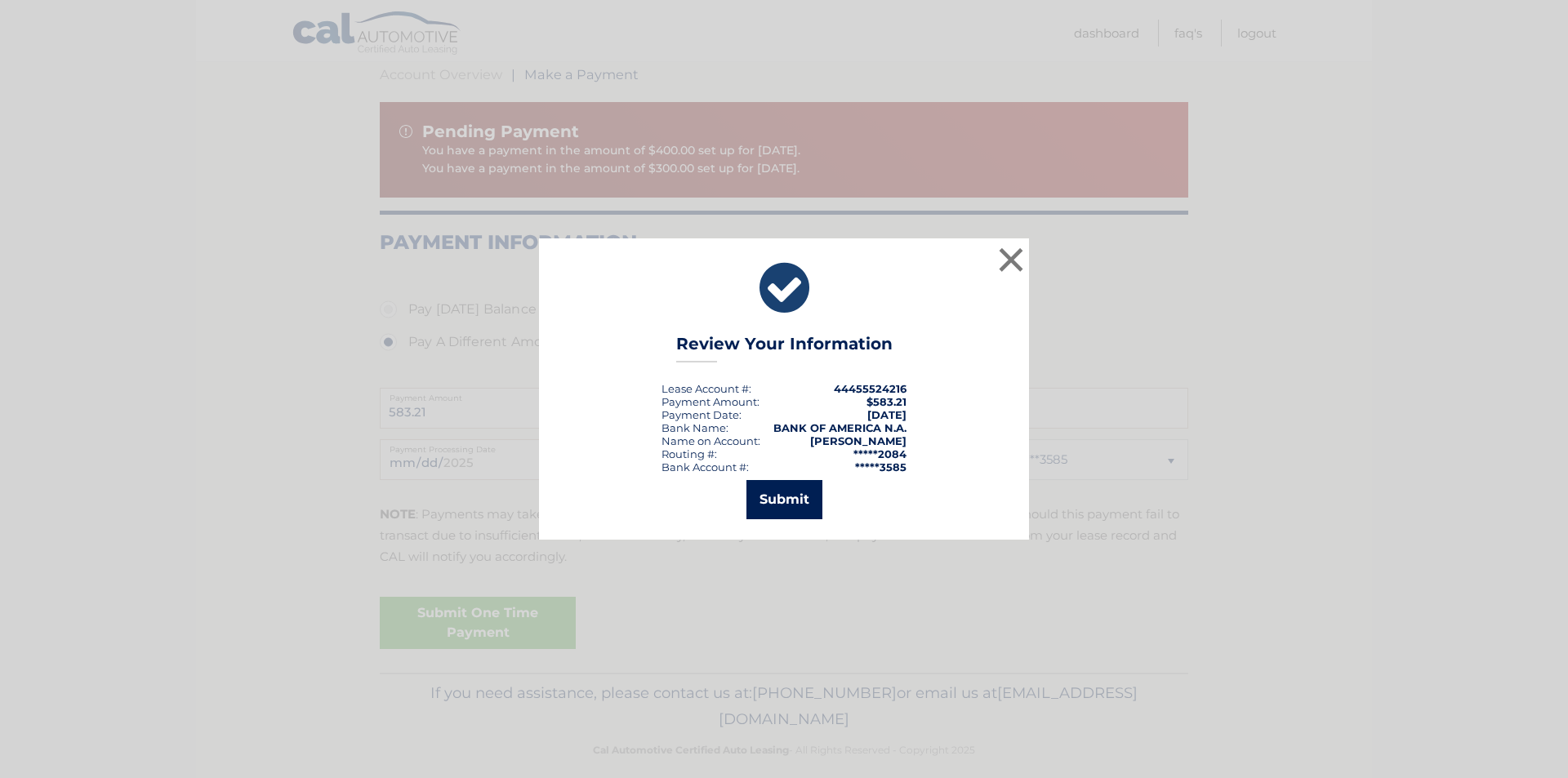
click at [752, 510] on button "Submit" at bounding box center [784, 500] width 76 height 39
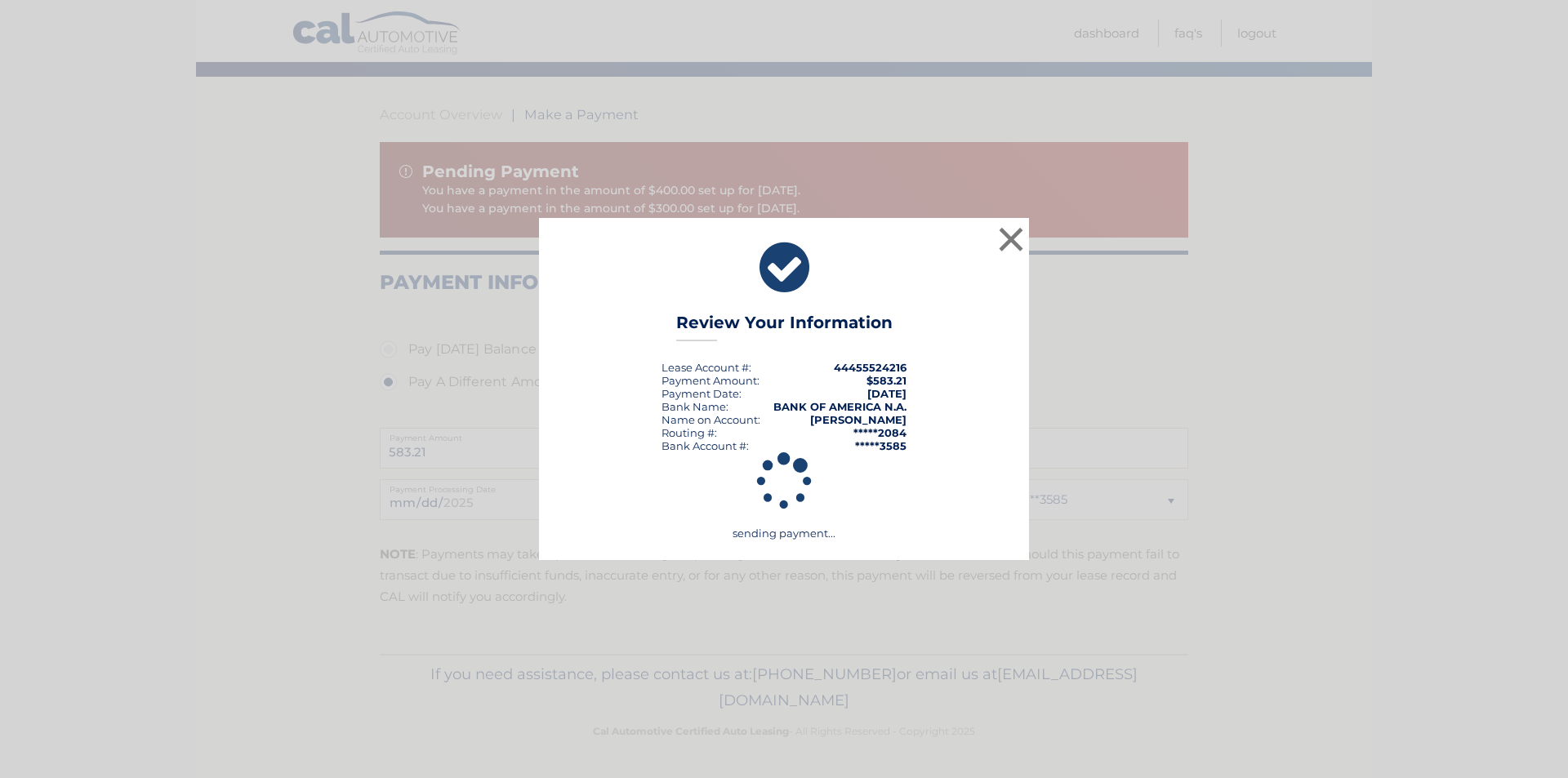
scroll to position [123, 0]
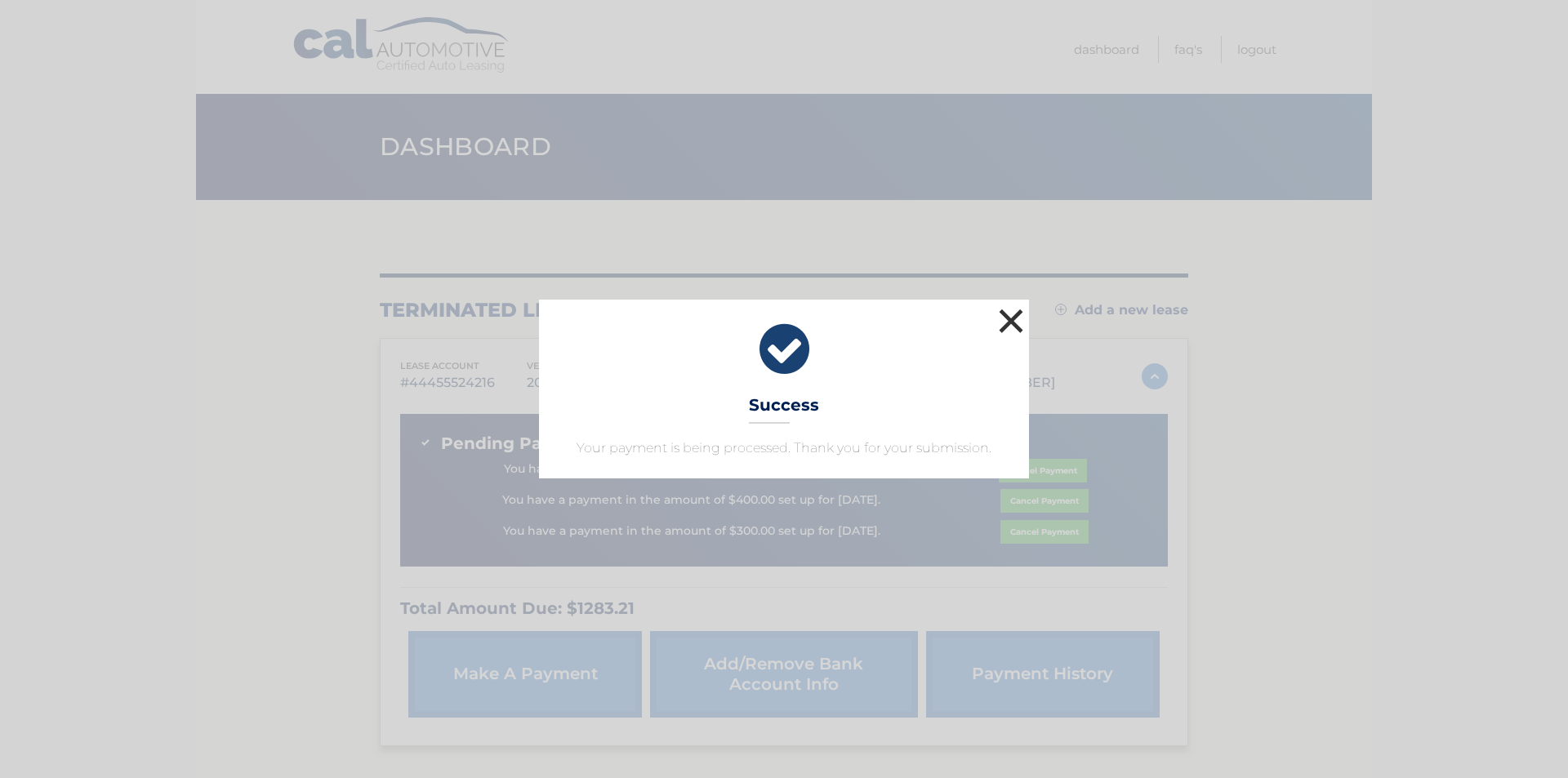
click at [1016, 318] on button "×" at bounding box center [1010, 321] width 33 height 33
